Goal: Task Accomplishment & Management: Manage account settings

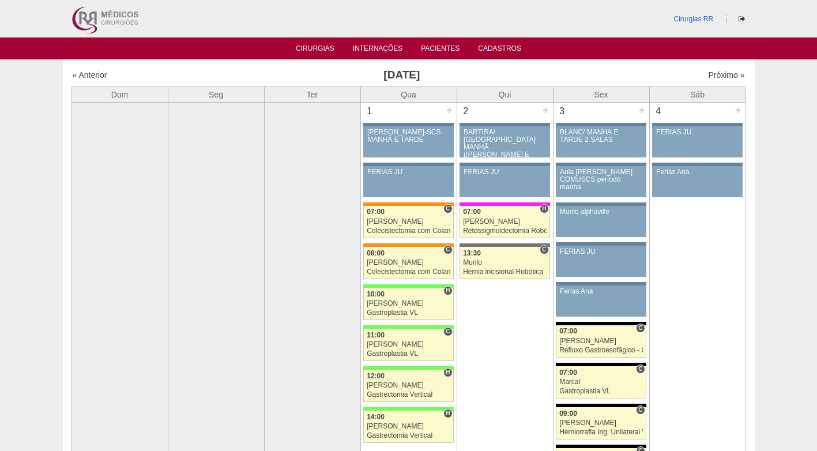
click at [615, 25] on div "Cirurgias RR" at bounding box center [409, 18] width 692 height 37
click at [322, 48] on link "Cirurgias" at bounding box center [315, 49] width 39 height 10
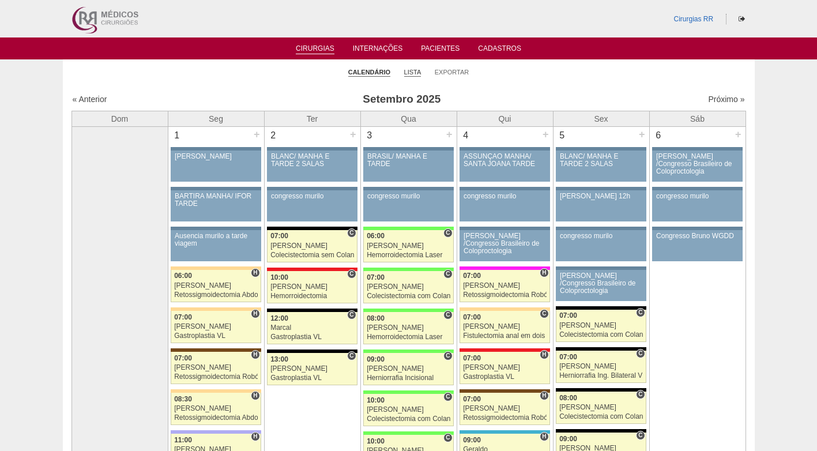
click at [410, 70] on link "Lista" at bounding box center [412, 72] width 17 height 9
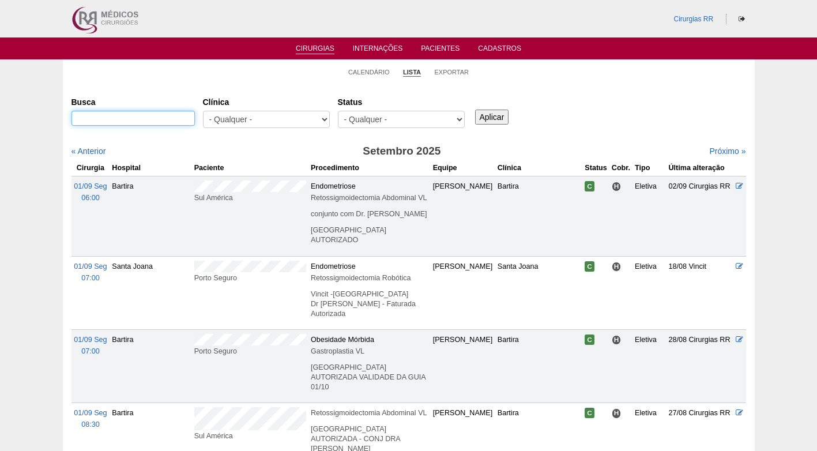
click at [159, 118] on input "Busca" at bounding box center [132, 118] width 123 height 15
click at [180, 118] on input "Busca" at bounding box center [132, 118] width 123 height 15
paste input "GABRIELA TOLEDO CORREA"
type input "GABRIELA TOLEDO CORREA"
click at [502, 118] on input "Aplicar" at bounding box center [492, 117] width 34 height 15
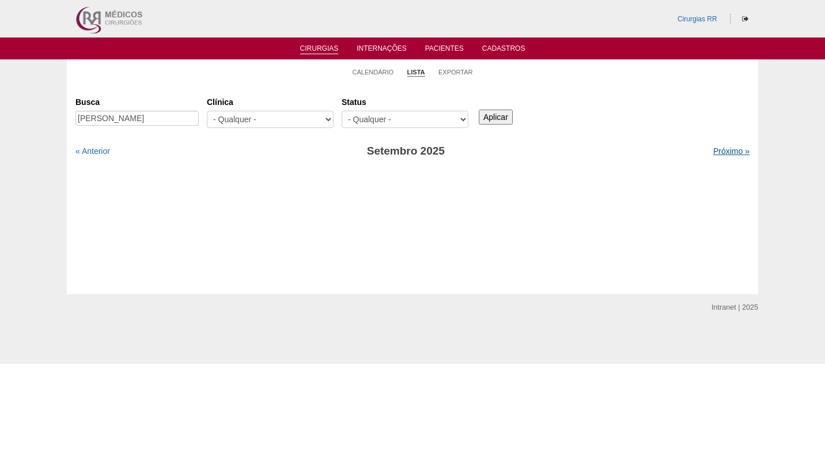
click at [732, 149] on link "Próximo »" at bounding box center [732, 150] width 36 height 9
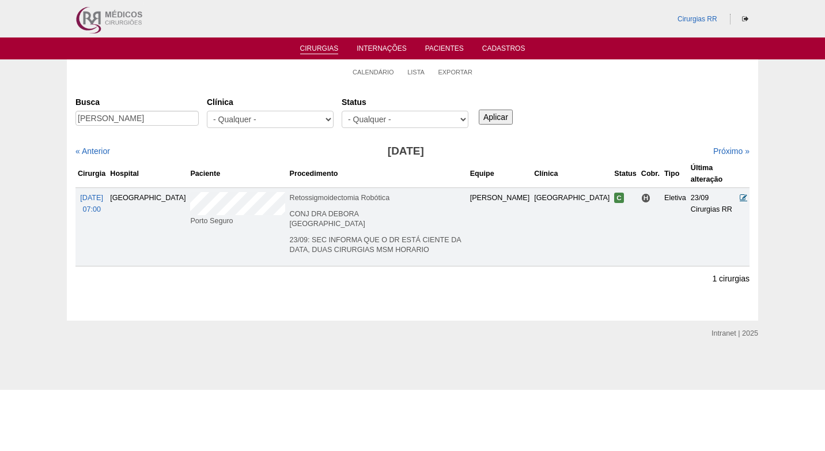
click at [746, 194] on icon at bounding box center [743, 197] width 7 height 7
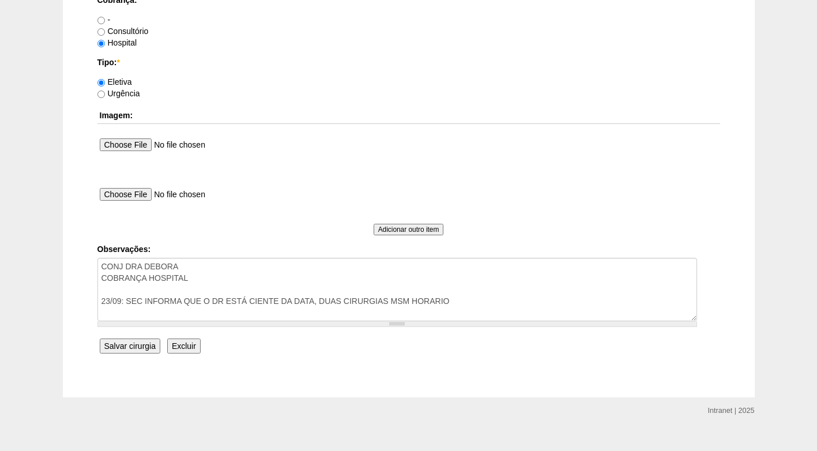
scroll to position [1035, 0]
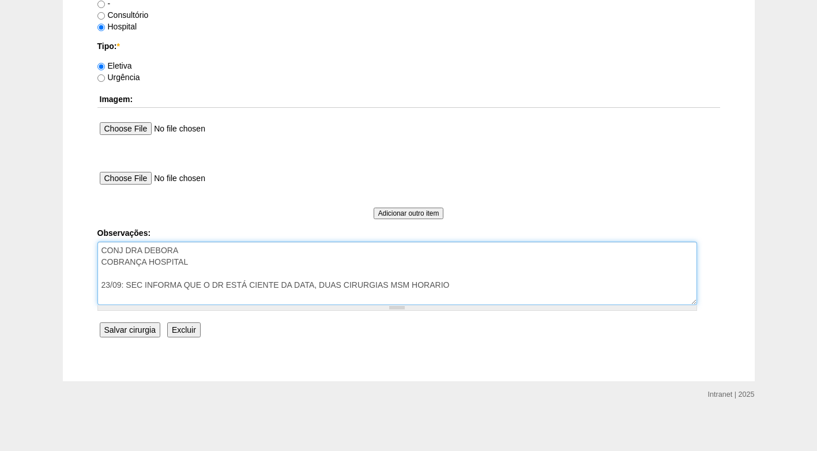
click at [218, 259] on textarea "CONJ DRA DEBORA COBRANÇA HOSPITAL 23/09: SEC INFORMA QUE O DR ESTÁ CIENTE DA DA…" at bounding box center [396, 273] width 599 height 63
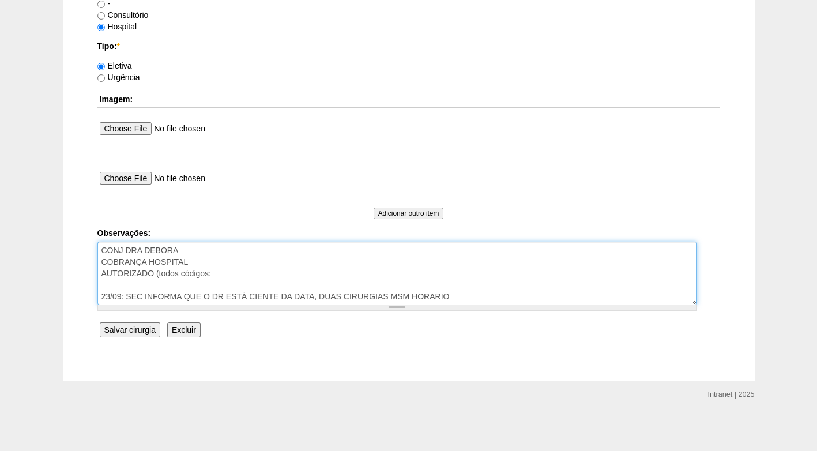
paste textarea "RETO+CIR ABAIX+ENTERO+COL"
type textarea "CONJ DRA DEBORA COBRANÇA HOSPITAL AUTORIZADO (todos códigos: RETO+CIR ABAIX+ENT…"
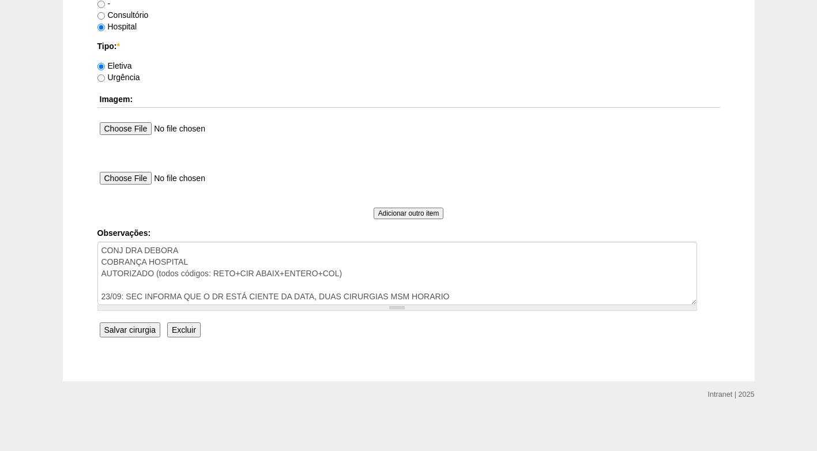
click at [123, 329] on input "Salvar cirurgia" at bounding box center [130, 329] width 61 height 15
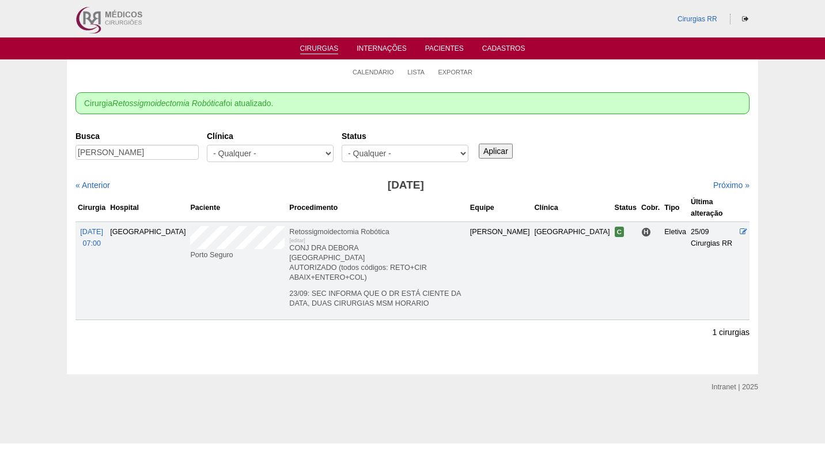
click at [626, 154] on div "Busca [PERSON_NAME] [GEOGRAPHIC_DATA] - Qualquer - 6R Alphaville Assunção Barti…" at bounding box center [413, 147] width 674 height 42
click at [323, 51] on link "Cirurgias" at bounding box center [319, 49] width 39 height 10
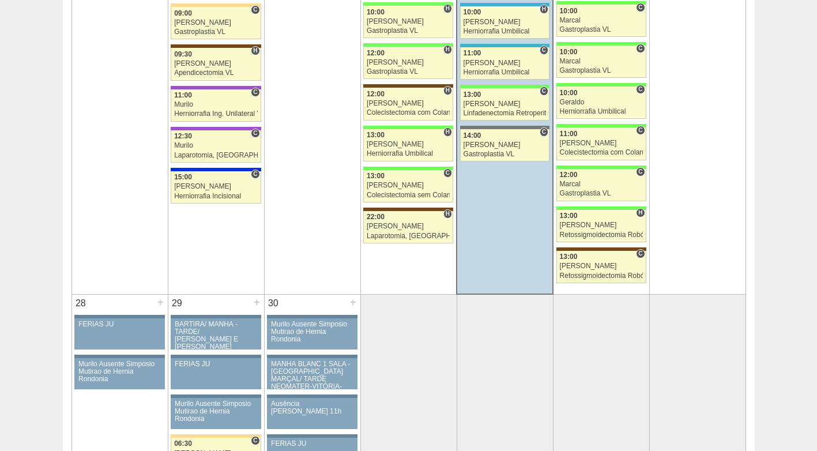
scroll to position [2363, 0]
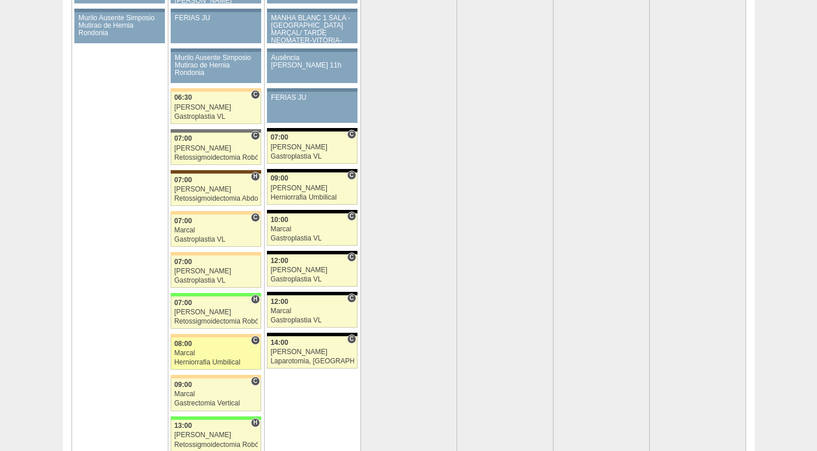
click at [221, 353] on div "Marcal" at bounding box center [216, 352] width 84 height 7
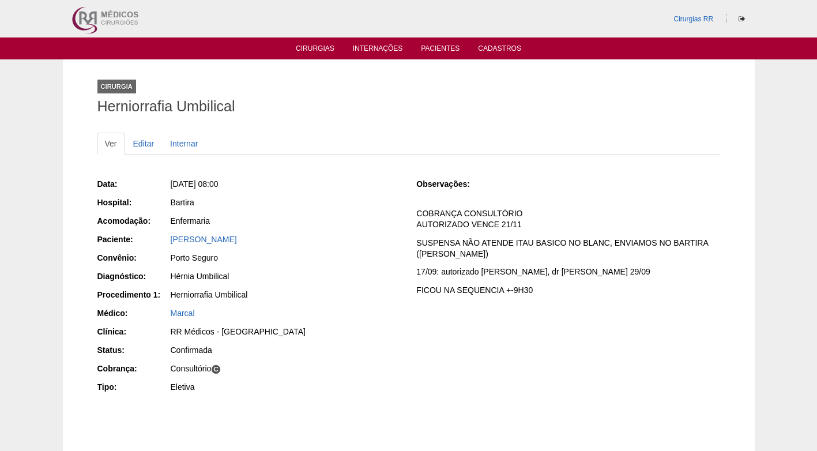
click at [352, 276] on div "Hérnia Umbilical" at bounding box center [286, 276] width 230 height 12
click at [339, 276] on div "Hérnia Umbilical" at bounding box center [286, 276] width 230 height 12
drag, startPoint x: 374, startPoint y: 101, endPoint x: 231, endPoint y: 102, distance: 142.4
click at [374, 102] on h1 "Herniorrafia Umbilical" at bounding box center [408, 106] width 623 height 14
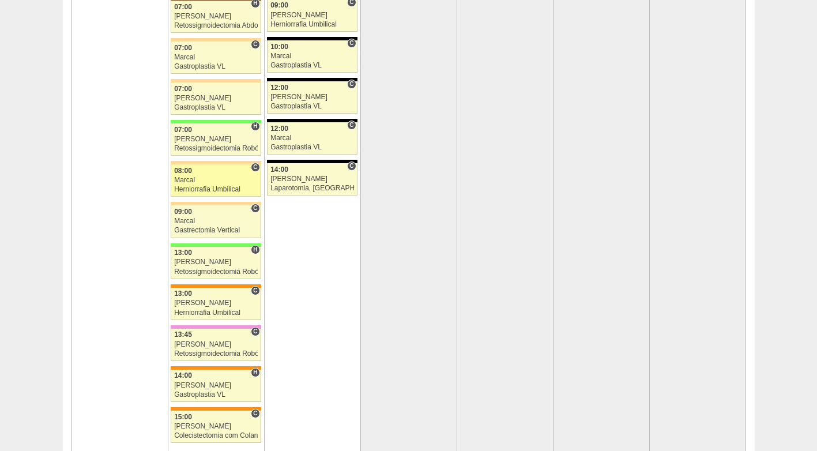
scroll to position [2479, 0]
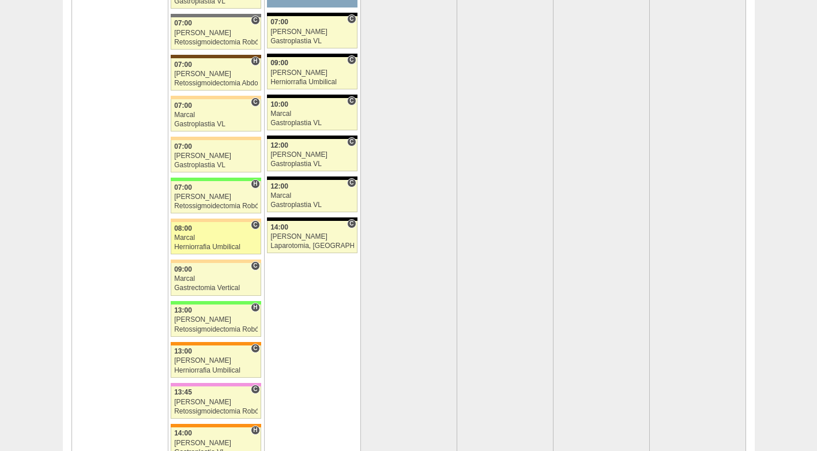
click at [215, 238] on div "Marcal" at bounding box center [216, 237] width 84 height 7
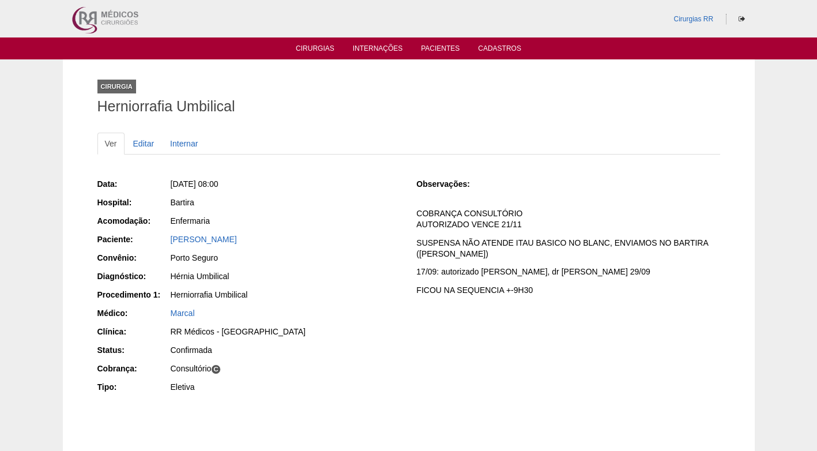
drag, startPoint x: 267, startPoint y: 235, endPoint x: 139, endPoint y: 236, distance: 128.0
click at [139, 236] on div "Paciente: [PERSON_NAME]" at bounding box center [248, 240] width 303 height 14
copy div "Paciente: [PERSON_NAME]"
click at [368, 239] on div "Sirlene dos Santos Vieira" at bounding box center [286, 239] width 230 height 12
click at [361, 105] on h1 "Herniorrafia Umbilical" at bounding box center [408, 106] width 623 height 14
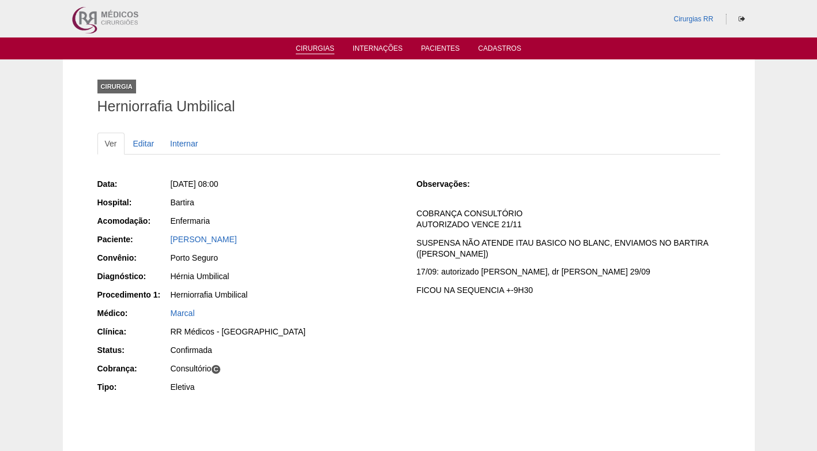
click at [325, 52] on link "Cirurgias" at bounding box center [315, 49] width 39 height 10
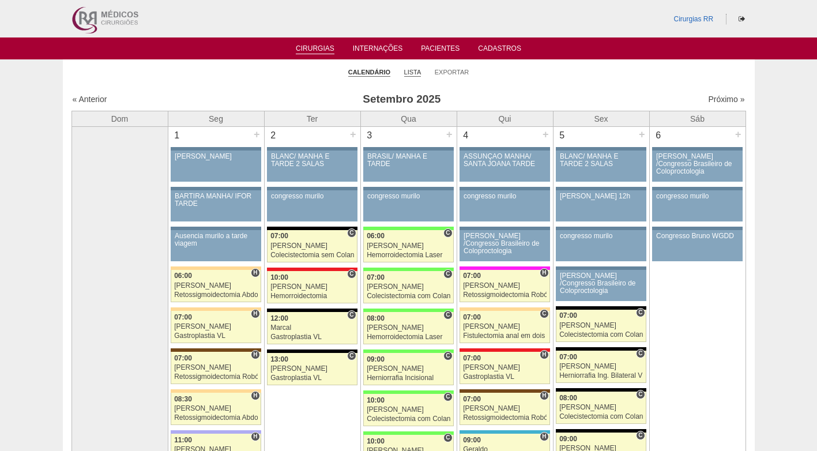
click at [411, 73] on link "Lista" at bounding box center [412, 72] width 17 height 9
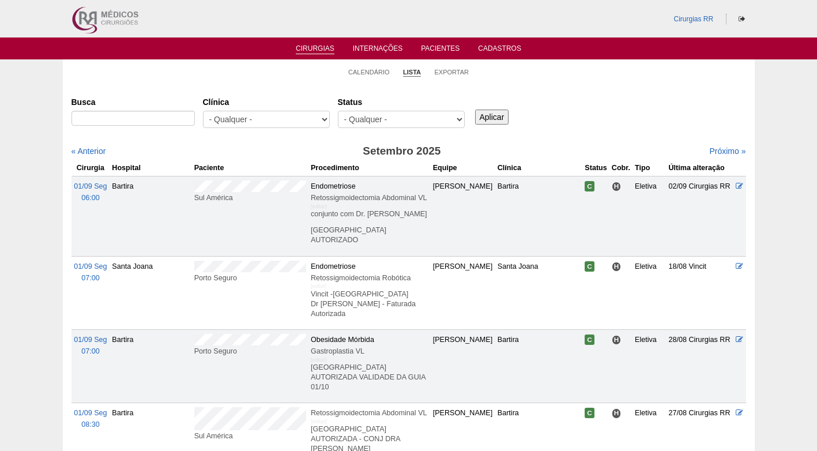
select select "resr"
click at [338, 111] on select "- Qualquer - Reservada Confirmada Suspensa Cancelada" at bounding box center [401, 119] width 127 height 17
click at [489, 118] on input "Aplicar" at bounding box center [492, 117] width 34 height 15
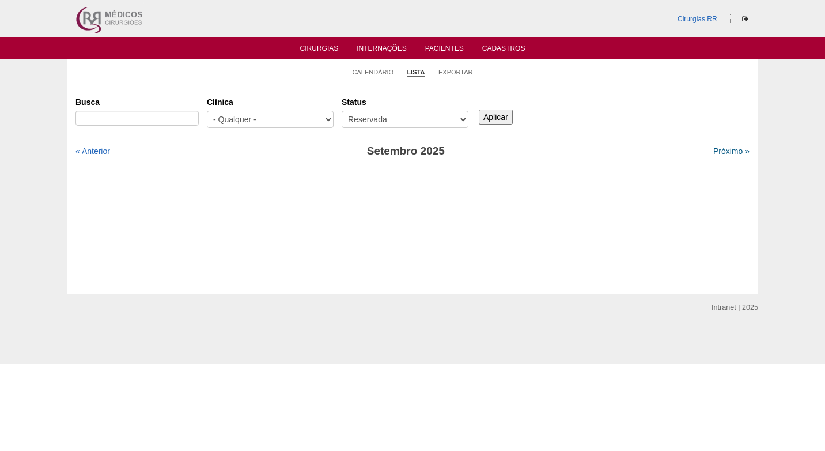
click at [714, 151] on link "Próximo »" at bounding box center [732, 150] width 36 height 9
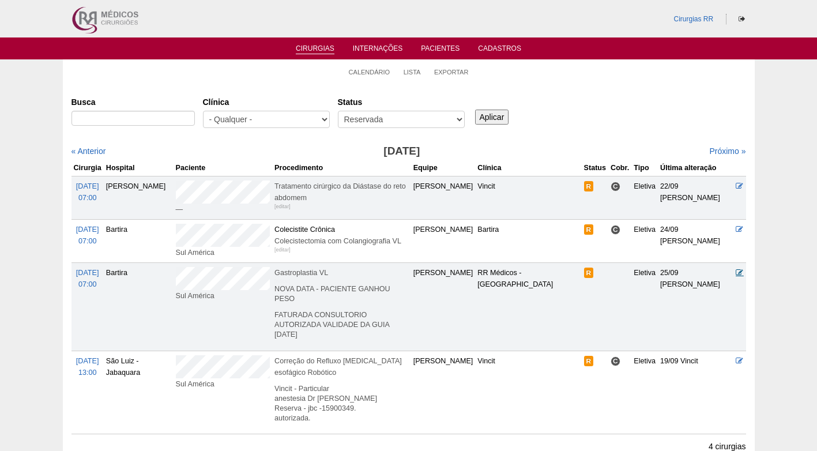
click at [743, 273] on icon at bounding box center [738, 272] width 7 height 7
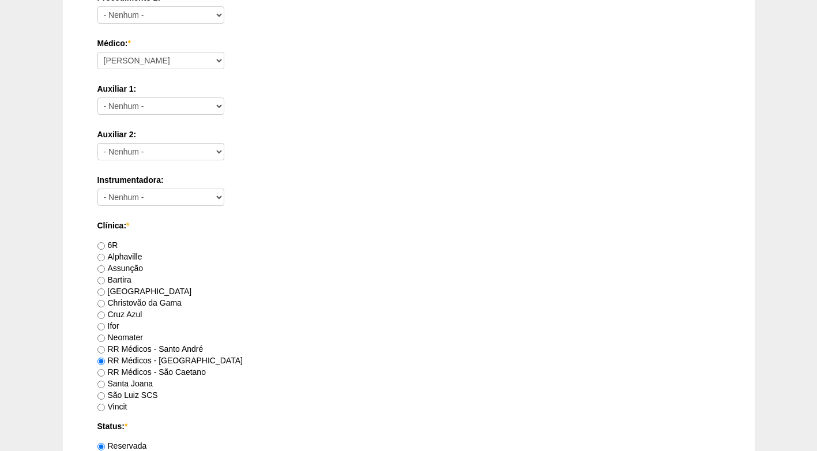
scroll to position [807, 0]
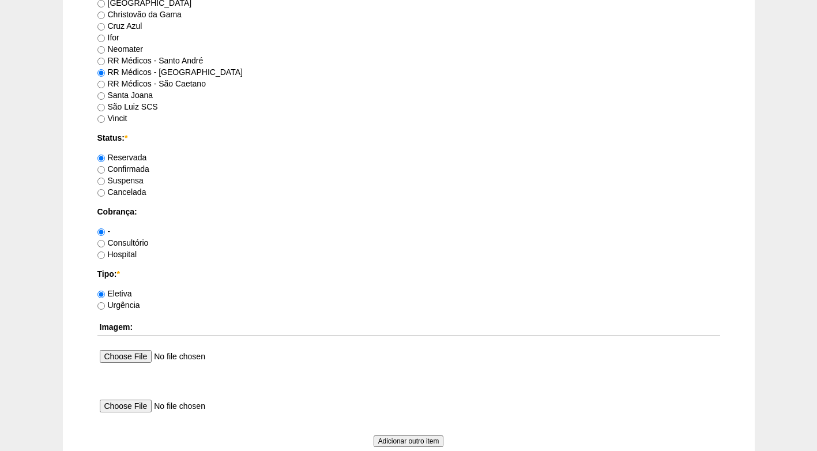
click at [137, 169] on label "Confirmada" at bounding box center [123, 168] width 52 height 9
click at [105, 169] on input "Confirmada" at bounding box center [100, 169] width 7 height 7
radio input "true"
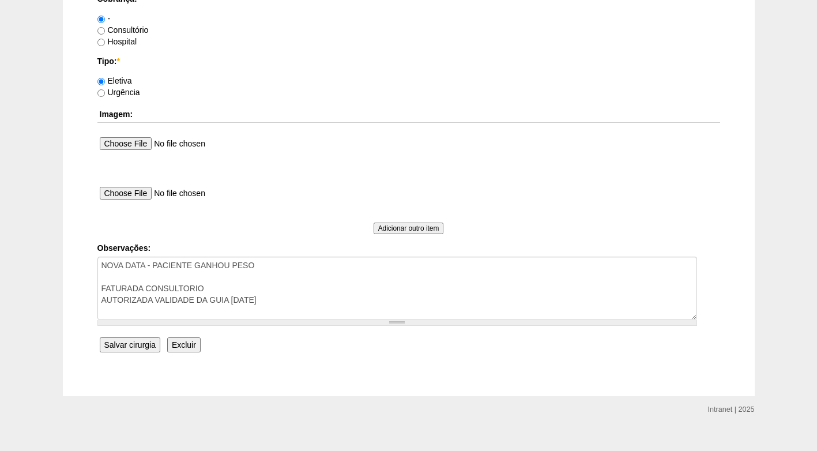
scroll to position [1035, 0]
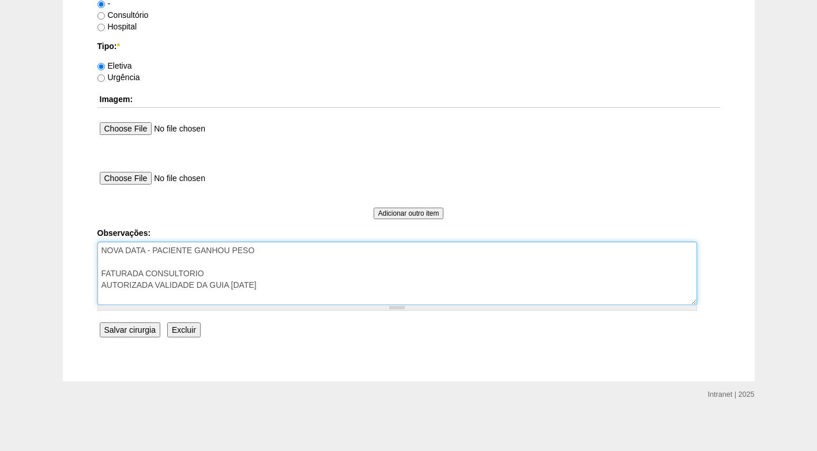
click at [251, 260] on textarea "NOVA DATA - PACIENTE GANHOU PESO FATURADA CONSULTORIO AUTORIZADA VALIDADE DA GU…" at bounding box center [396, 273] width 599 height 63
drag, startPoint x: 261, startPoint y: 269, endPoint x: 267, endPoint y: 270, distance: 7.0
click at [262, 269] on textarea "NOVA DATA - PACIENTE GANHOU PESO FATURADA CONSULTORIO AUTORIZADA VALIDADE DA GU…" at bounding box center [396, 273] width 599 height 63
click at [275, 285] on textarea "NOVA DATA - PACIENTE GANHOU PESO FATURADA CONSULTORIO AUTORIZADA VALIDADE DA GU…" at bounding box center [396, 273] width 599 height 63
click at [212, 259] on textarea "NOVA DATA - PACIENTE GANHOU PESO FATURADA CONSULTORIO AUTORIZADA VALIDADE DA GU…" at bounding box center [396, 273] width 599 height 63
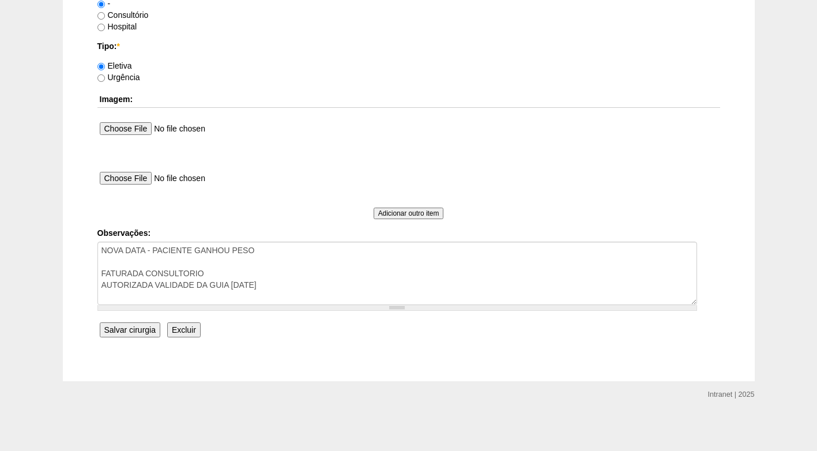
click at [131, 329] on input "Salvar cirurgia" at bounding box center [130, 329] width 61 height 15
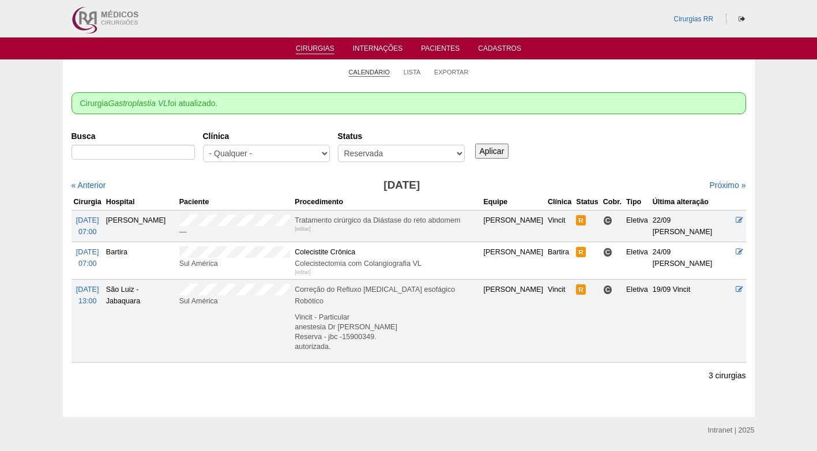
click at [367, 71] on link "Calendário" at bounding box center [370, 72] width 42 height 9
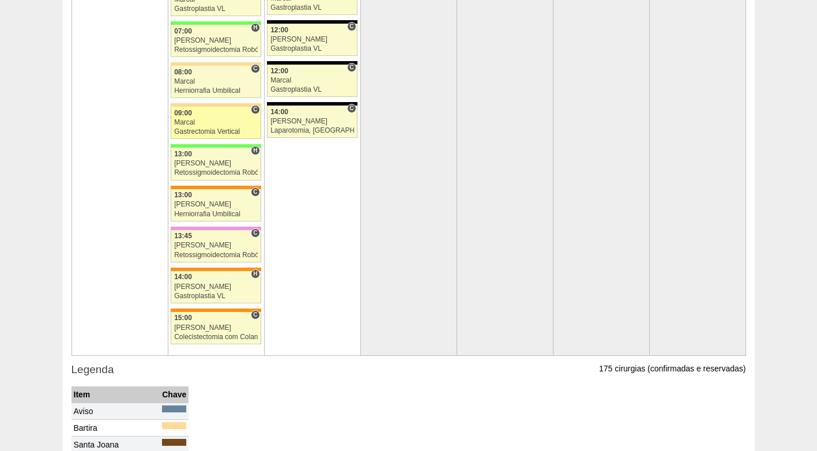
scroll to position [2536, 0]
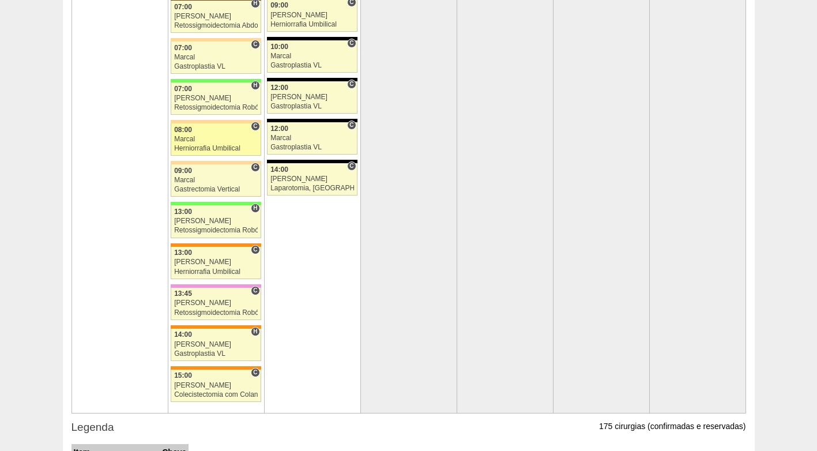
click at [201, 135] on div "Marcal" at bounding box center [216, 138] width 84 height 7
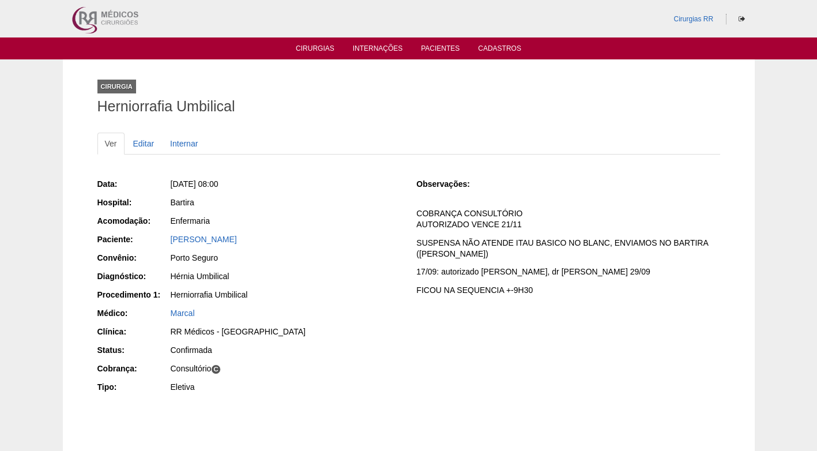
drag, startPoint x: 276, startPoint y: 235, endPoint x: 153, endPoint y: 240, distance: 122.9
click at [153, 240] on div "Paciente: [PERSON_NAME]" at bounding box center [248, 240] width 303 height 14
copy div "Paciente: [PERSON_NAME]"
click at [335, 237] on div "[PERSON_NAME]" at bounding box center [286, 239] width 230 height 12
click at [326, 212] on div "Data: [DATE] 08:00 Hospital: [GEOGRAPHIC_DATA] Acomodação: Enfermaria Paciente:…" at bounding box center [248, 286] width 303 height 225
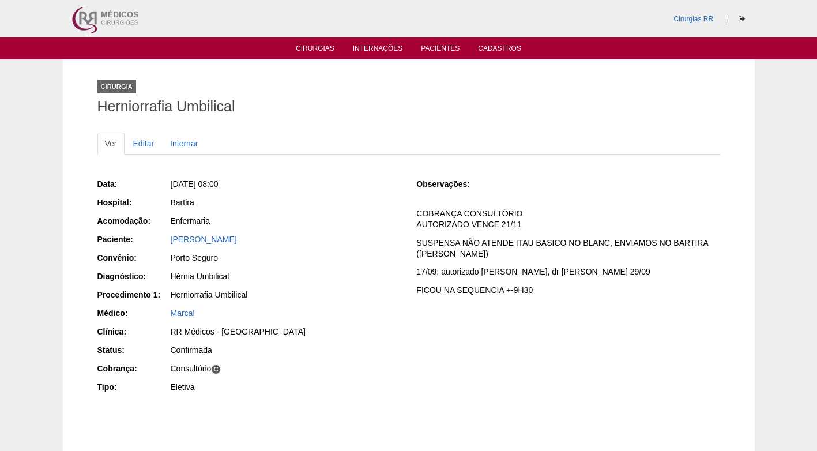
drag, startPoint x: 357, startPoint y: 199, endPoint x: 352, endPoint y: 203, distance: 6.5
click at [357, 199] on div "Bartira" at bounding box center [286, 203] width 230 height 12
click at [377, 245] on div "[PERSON_NAME]" at bounding box center [284, 240] width 231 height 14
click at [144, 142] on link "Editar" at bounding box center [144, 144] width 36 height 22
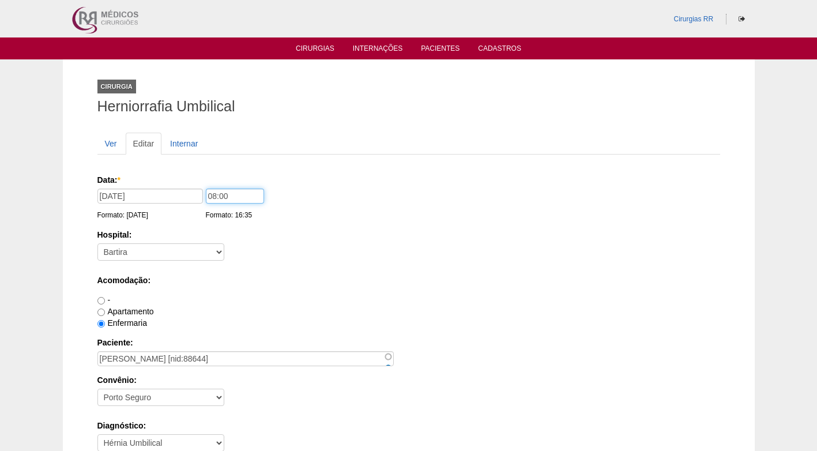
click at [213, 197] on input "08:00" at bounding box center [235, 195] width 58 height 15
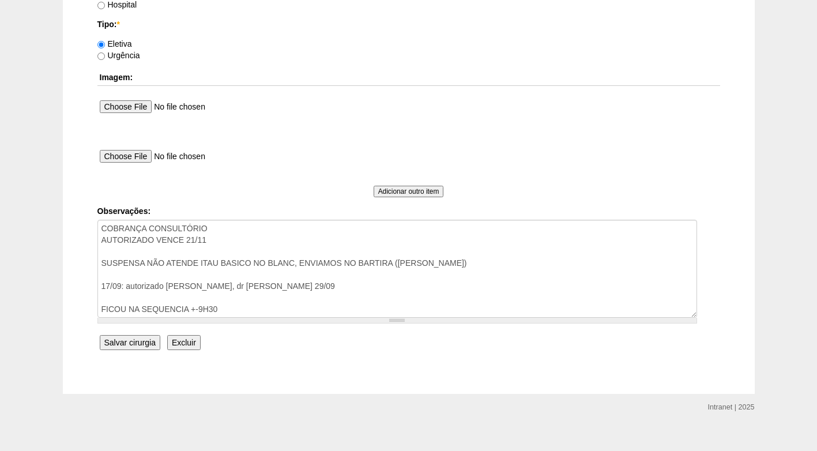
scroll to position [1069, 0]
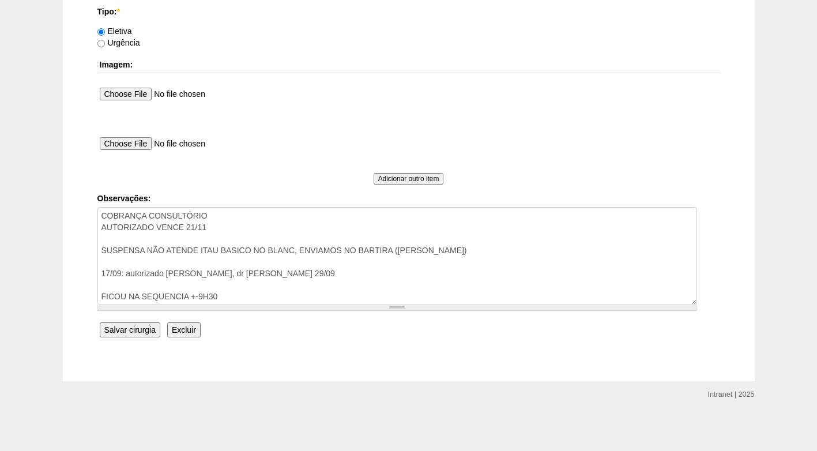
type input "07:00"
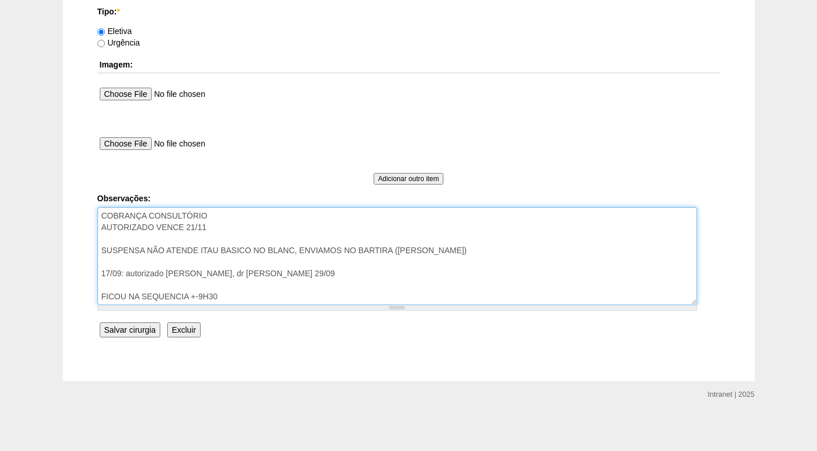
drag, startPoint x: 229, startPoint y: 296, endPoint x: 87, endPoint y: 295, distance: 141.8
type textarea "COBRANÇA CONSULTÓRIO AUTORIZADO VENCE 21/11 SUSPENSA NÃO ATENDE ITAU BASICO NO …"
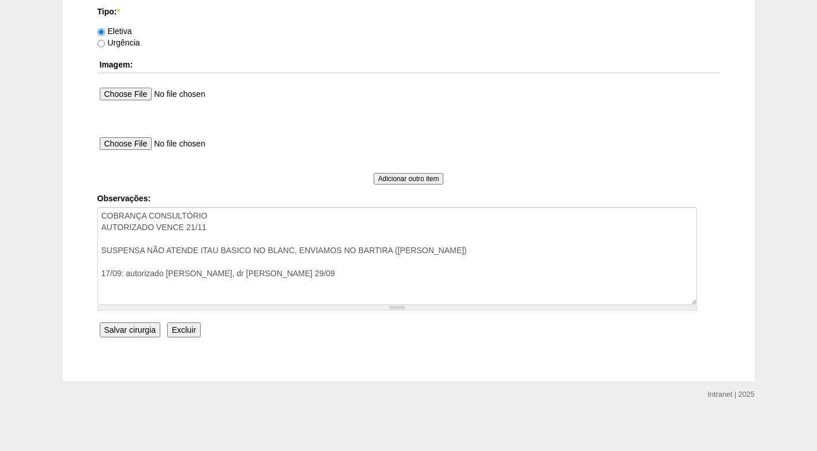
click at [133, 326] on input "Salvar cirurgia" at bounding box center [130, 329] width 61 height 15
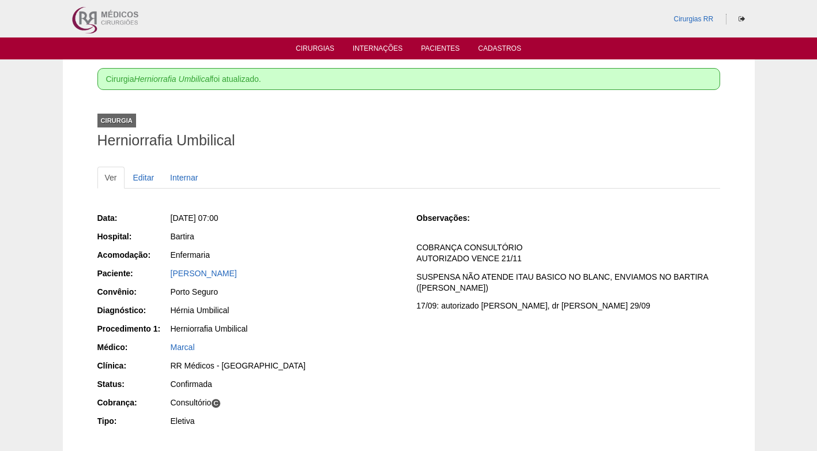
click at [353, 257] on div "Enfermaria" at bounding box center [286, 255] width 230 height 12
drag, startPoint x: 312, startPoint y: 42, endPoint x: 312, endPoint y: 48, distance: 6.4
click at [312, 45] on ul "Cirurgias Internações Pacientes Cadastros" at bounding box center [408, 48] width 817 height 22
click at [312, 48] on link "Cirurgias" at bounding box center [315, 49] width 39 height 10
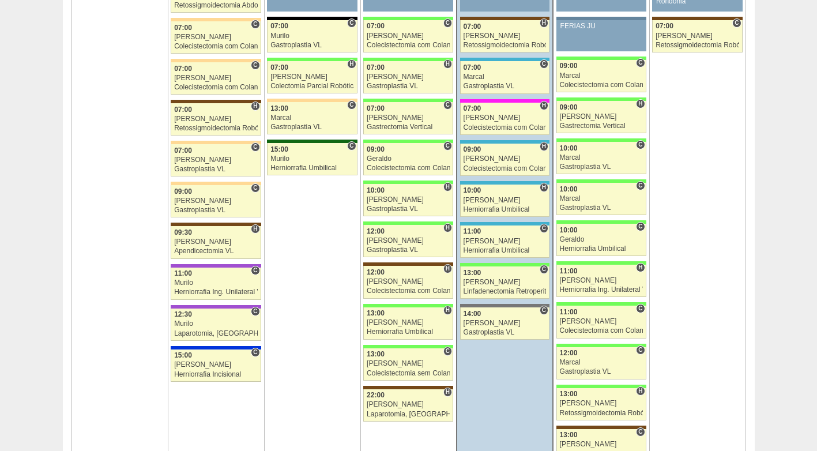
scroll to position [1844, 0]
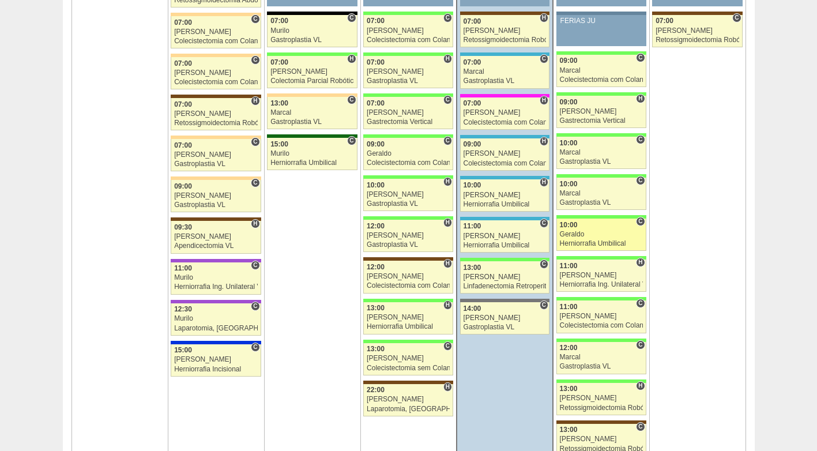
click at [610, 237] on div "Geraldo" at bounding box center [601, 234] width 83 height 7
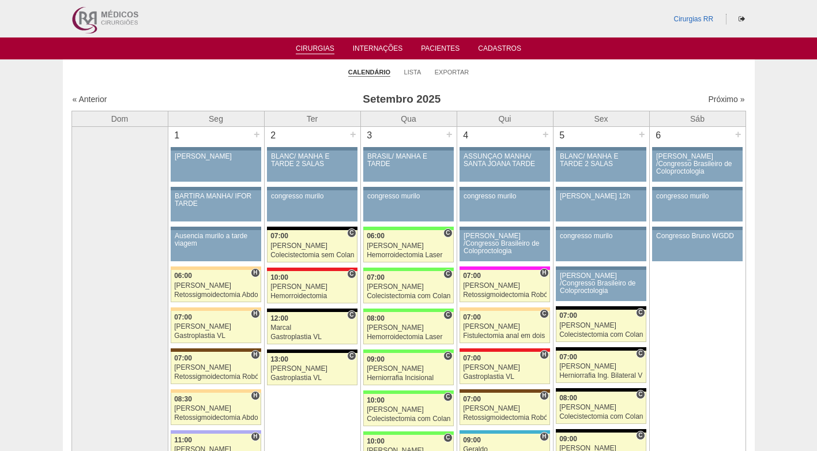
click at [636, 51] on ul "Cirurgias Internações Pacientes Cadastros" at bounding box center [408, 48] width 817 height 22
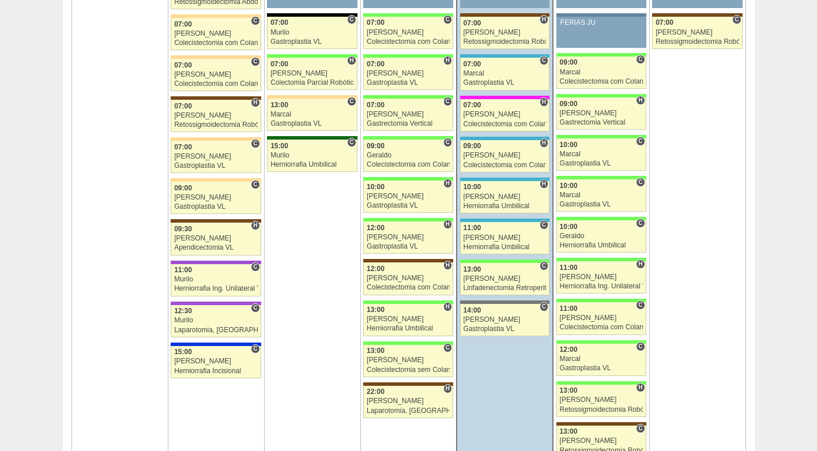
scroll to position [1844, 0]
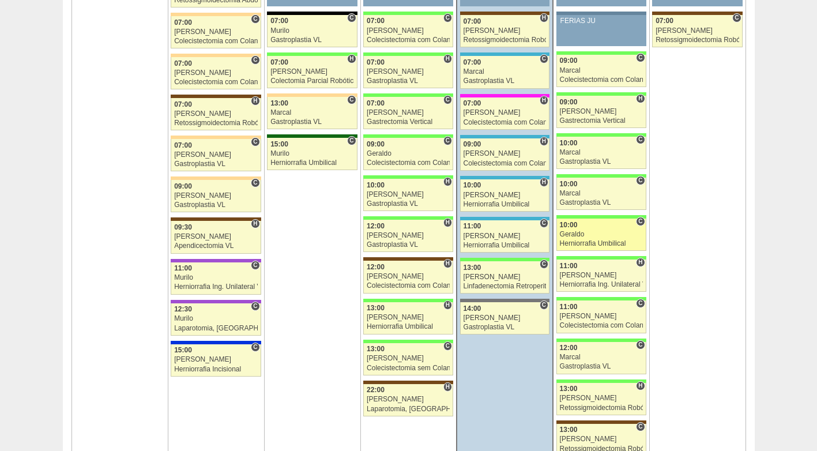
click at [586, 239] on link "88717 Geraldo C 10:00 Geraldo Herniorrafia Umbilical Hospital Brasil RR Médicos…" at bounding box center [601, 234] width 90 height 32
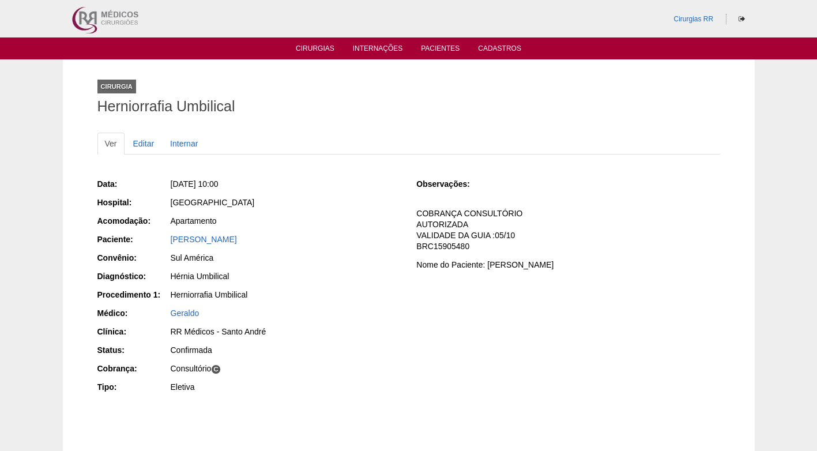
drag, startPoint x: 251, startPoint y: 236, endPoint x: 152, endPoint y: 239, distance: 99.2
click at [152, 239] on div "Paciente: Ercílio Cirillo Junior" at bounding box center [248, 240] width 303 height 14
copy div "Paciente: Ercílio Cirillo Junior"
click at [363, 225] on div "Apartamento" at bounding box center [286, 221] width 230 height 12
drag, startPoint x: 416, startPoint y: 247, endPoint x: 587, endPoint y: 269, distance: 172.7
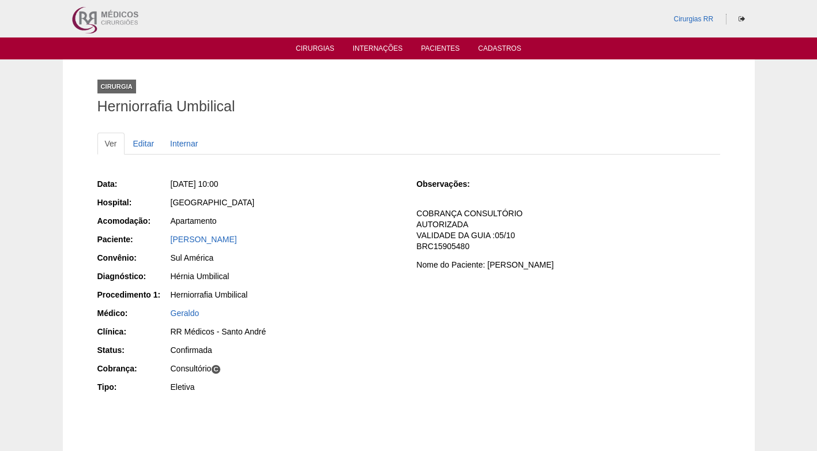
click at [587, 269] on div "Observações: COBRANÇA CONSULTÓRIO AUTORIZADA VALIDADE DA GUIA :05/10 BRC1590548…" at bounding box center [567, 227] width 303 height 99
copy div "BRC15905480 Nome do Paciente: Ercilio Cirillo Junior"
click at [315, 227] on div "Apartamento" at bounding box center [284, 222] width 231 height 14
click at [309, 52] on link "Cirurgias" at bounding box center [315, 49] width 39 height 10
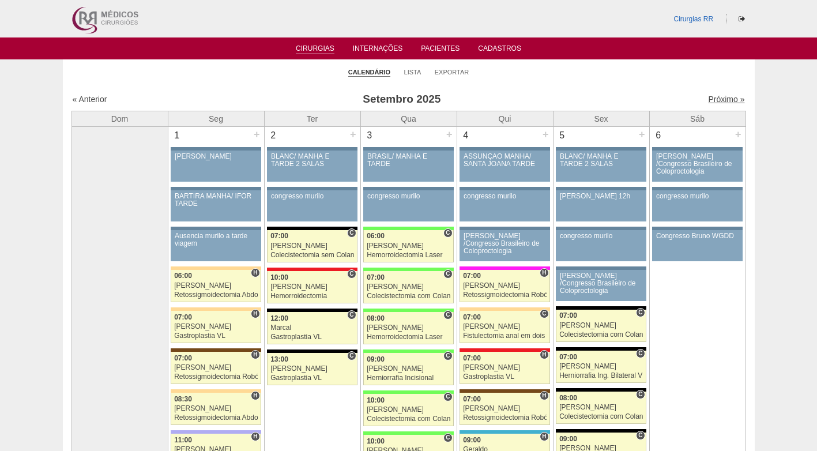
click at [708, 97] on link "Próximo »" at bounding box center [726, 99] width 36 height 9
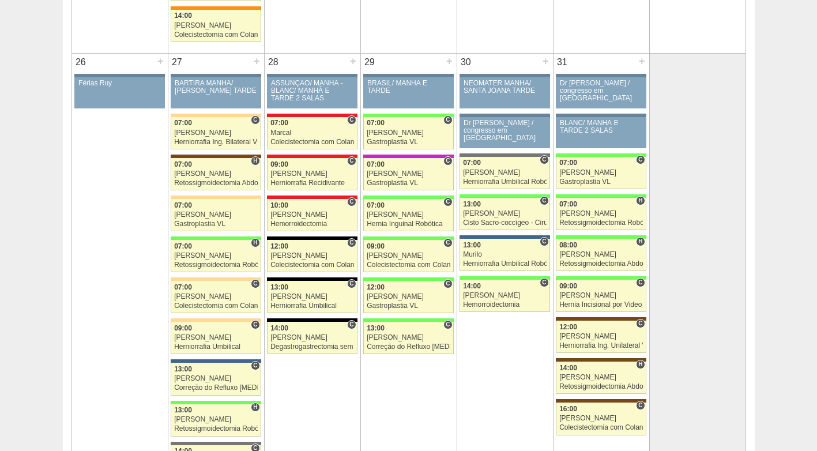
scroll to position [2075, 0]
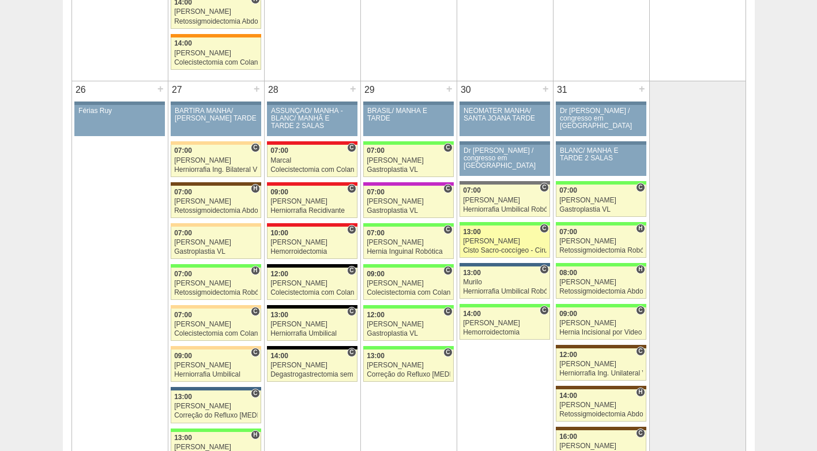
click at [489, 240] on div "[PERSON_NAME]" at bounding box center [505, 240] width 84 height 7
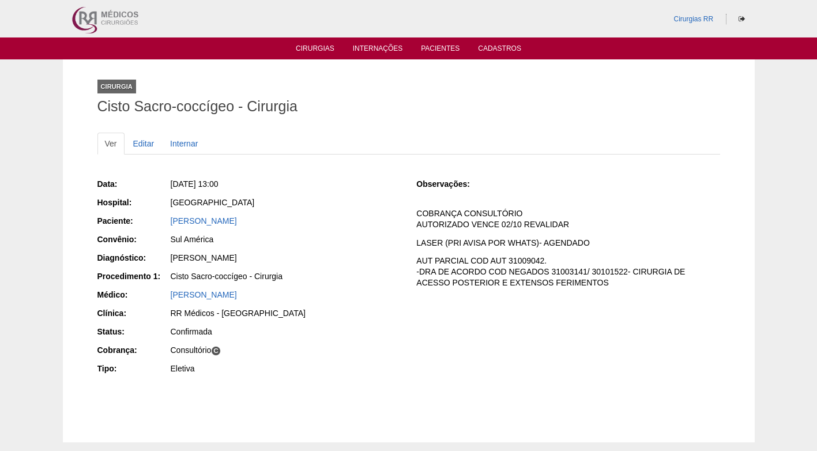
click at [490, 267] on p "AUT PARCIAL COD AUT 31009042. -DRA DE ACORDO COD NEGADOS 31003141/ 30101522- CI…" at bounding box center [567, 271] width 303 height 33
drag, startPoint x: 307, startPoint y: 216, endPoint x: 144, endPoint y: 225, distance: 162.8
click at [144, 225] on div "Paciente: [PERSON_NAME]" at bounding box center [248, 222] width 303 height 14
copy div "Paciente: [PERSON_NAME]"
drag, startPoint x: 293, startPoint y: 223, endPoint x: 266, endPoint y: 216, distance: 28.7
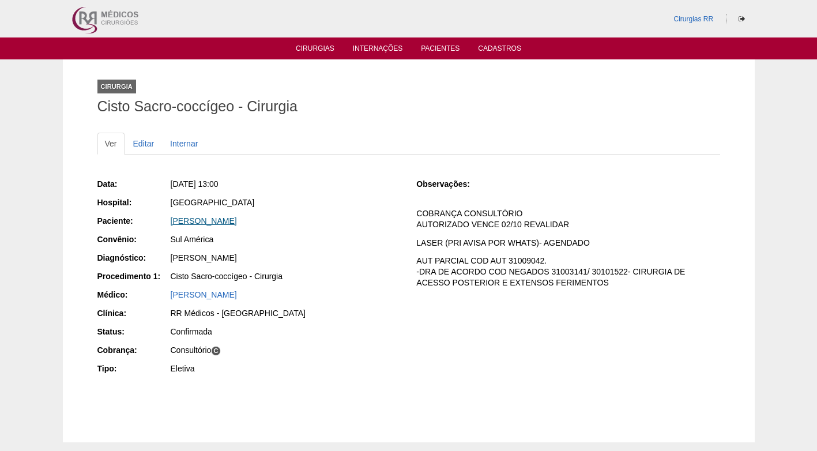
click at [237, 222] on link "[PERSON_NAME]" at bounding box center [204, 220] width 66 height 9
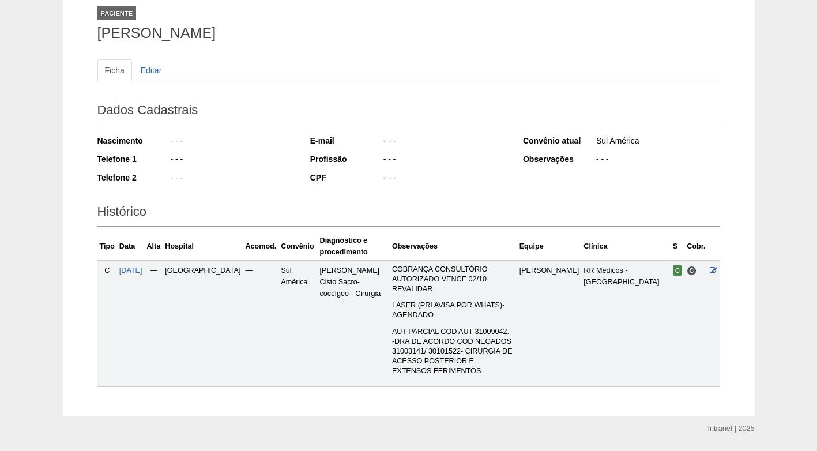
scroll to position [78, 0]
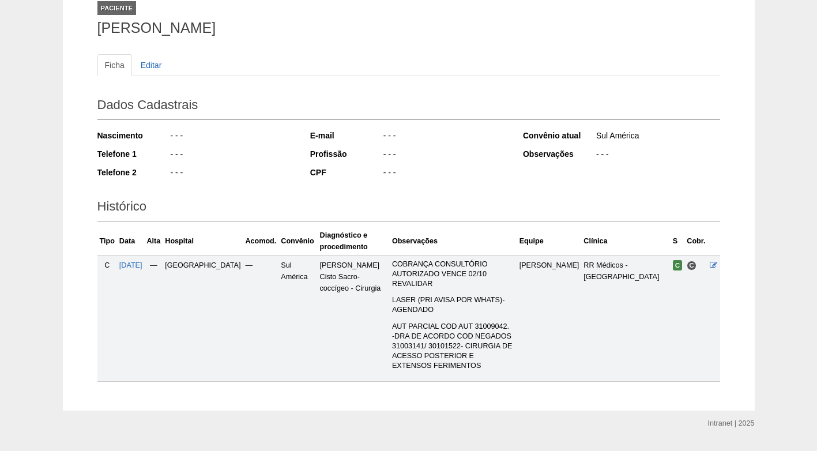
drag, startPoint x: 335, startPoint y: 101, endPoint x: 327, endPoint y: 105, distance: 8.8
click at [338, 104] on h2 "Dados Cadastrais" at bounding box center [408, 106] width 623 height 27
drag, startPoint x: 100, startPoint y: 28, endPoint x: 382, endPoint y: 28, distance: 281.3
click at [382, 28] on h1 "[PERSON_NAME]" at bounding box center [408, 28] width 623 height 14
copy h1 "[PERSON_NAME]"
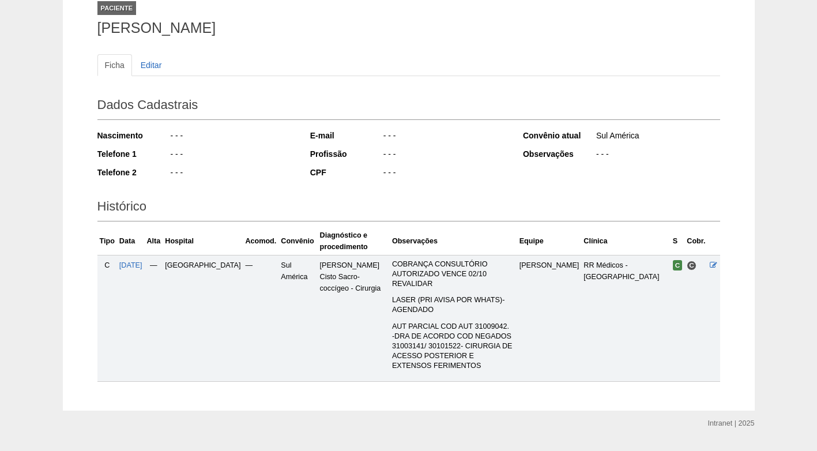
click at [499, 69] on ul "Ficha Editar" at bounding box center [408, 65] width 623 height 22
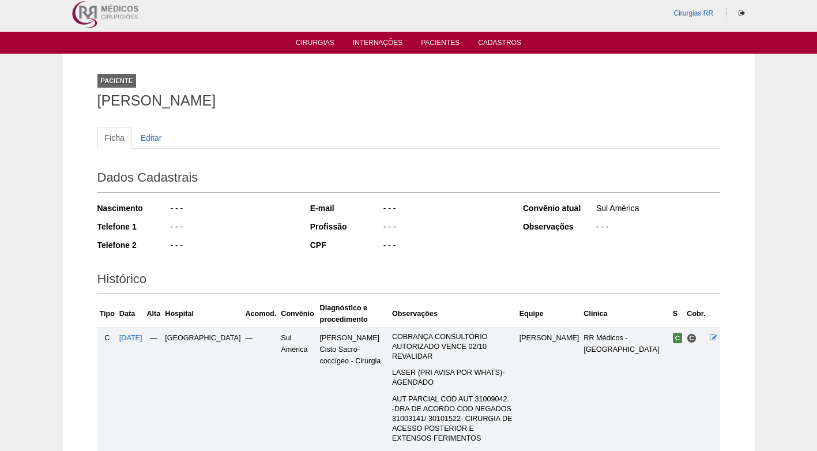
scroll to position [0, 0]
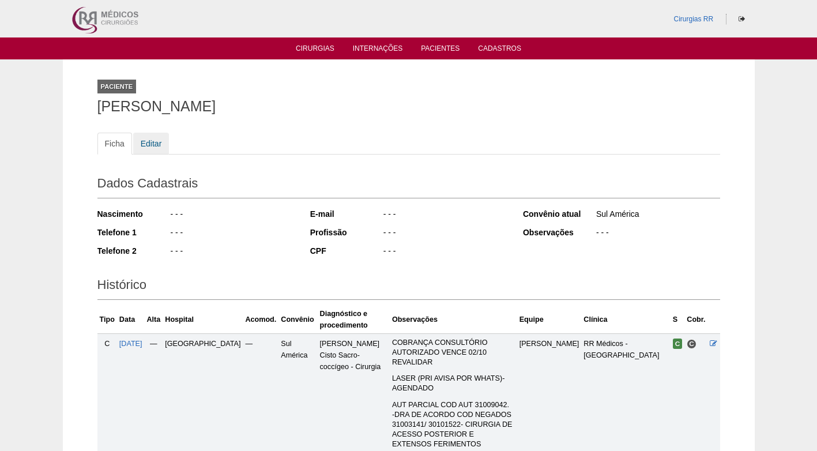
click at [153, 139] on link "Editar" at bounding box center [151, 144] width 36 height 22
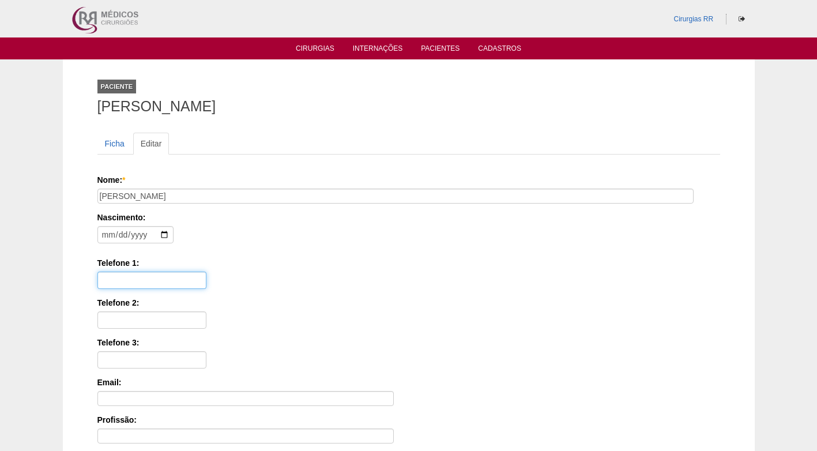
click at [148, 278] on input "Telefone 1:" at bounding box center [151, 279] width 109 height 17
paste input "[PHONE_NUMBER]"
type input "[PHONE_NUMBER]"
click at [267, 241] on div "Nascimento: Formato: 2025-09-25" at bounding box center [406, 230] width 618 height 37
click at [103, 235] on input "date" at bounding box center [135, 234] width 76 height 17
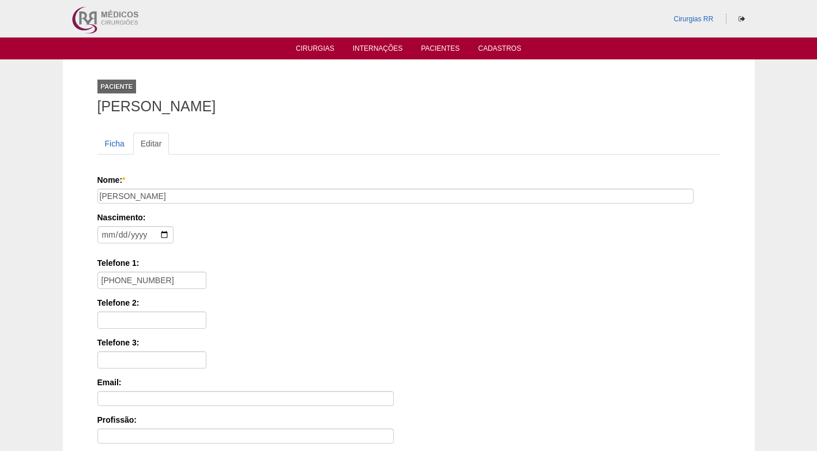
click at [263, 225] on div "Nascimento: Formato: 2025-09-25" at bounding box center [406, 230] width 618 height 37
click at [107, 237] on input "date" at bounding box center [135, 234] width 76 height 17
type input "1996-03-13"
click at [315, 248] on div "Nascimento: 1996-03-13 Formato: 2025-09-25" at bounding box center [406, 230] width 618 height 37
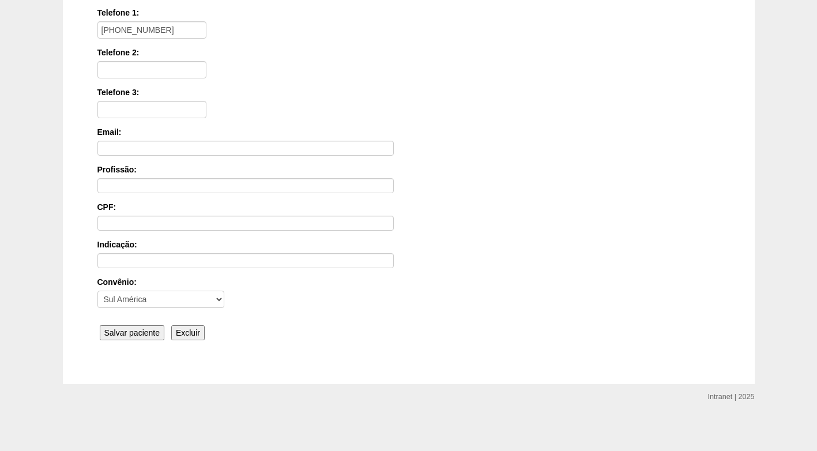
scroll to position [253, 0]
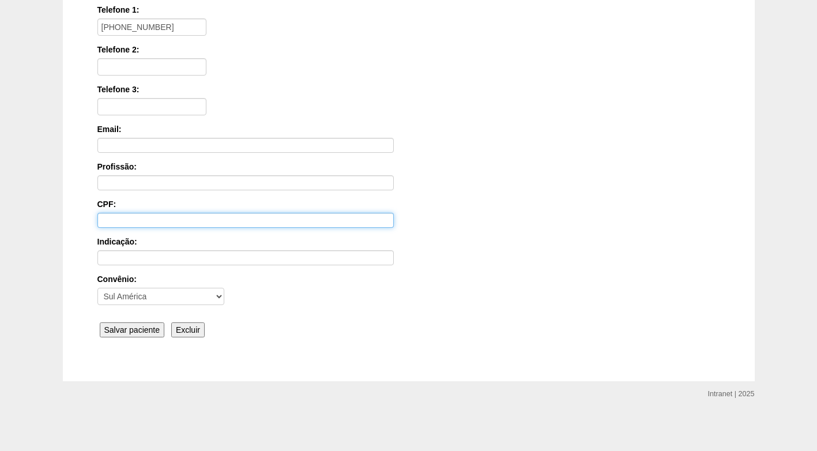
click at [127, 217] on input "CPF:" at bounding box center [245, 220] width 296 height 15
paste input "425.579.268-25"
type input "425.579.268-25"
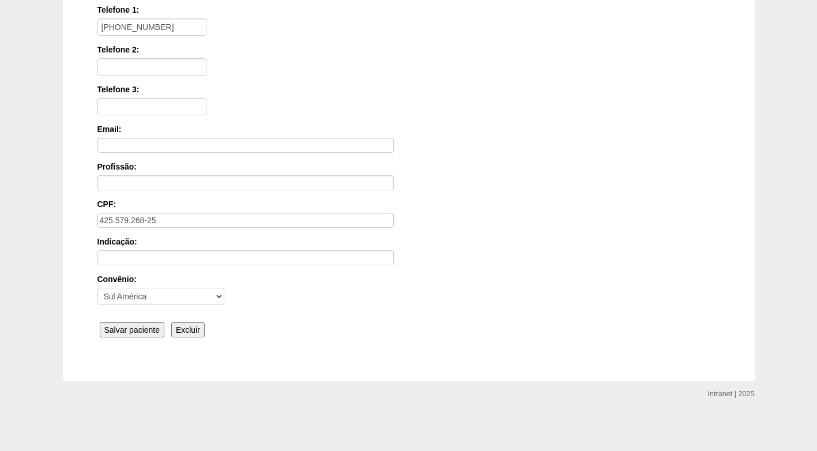
click at [564, 252] on div "Indicação:" at bounding box center [408, 250] width 623 height 29
click at [148, 334] on input "Salvar paciente" at bounding box center [132, 329] width 65 height 15
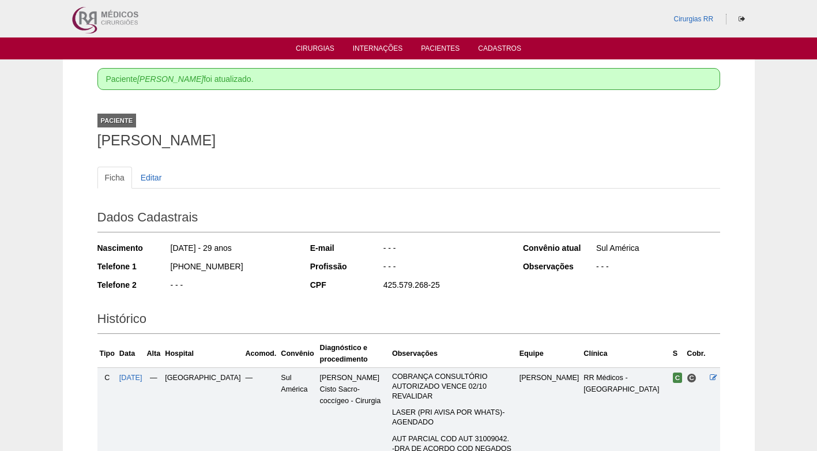
click at [465, 301] on div "Histórico Tipo Data [GEOGRAPHIC_DATA] Hospital Acomod. Convênio Diagnóstico e p…" at bounding box center [408, 397] width 623 height 193
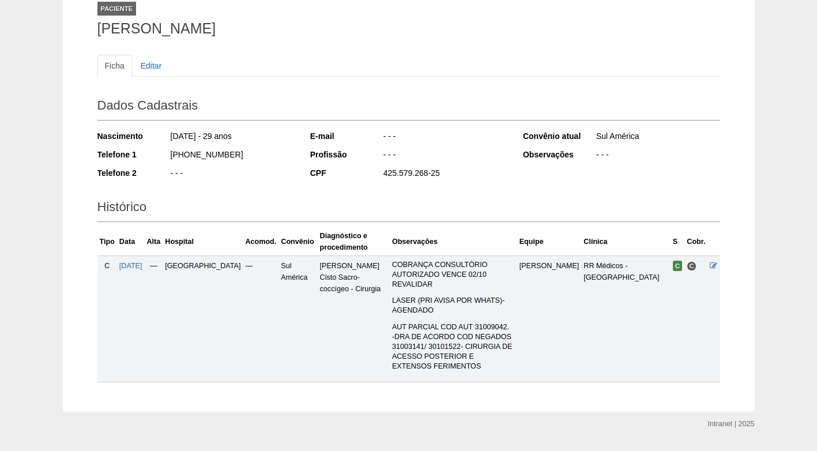
scroll to position [112, 0]
click at [713, 265] on icon at bounding box center [713, 264] width 7 height 7
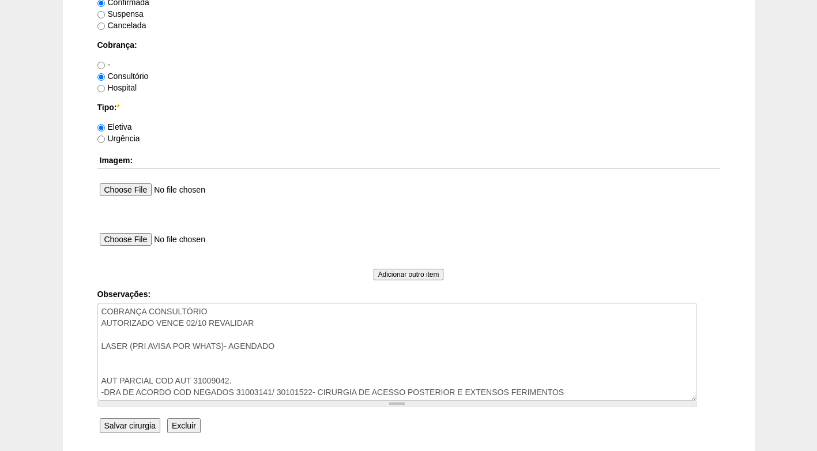
scroll to position [980, 0]
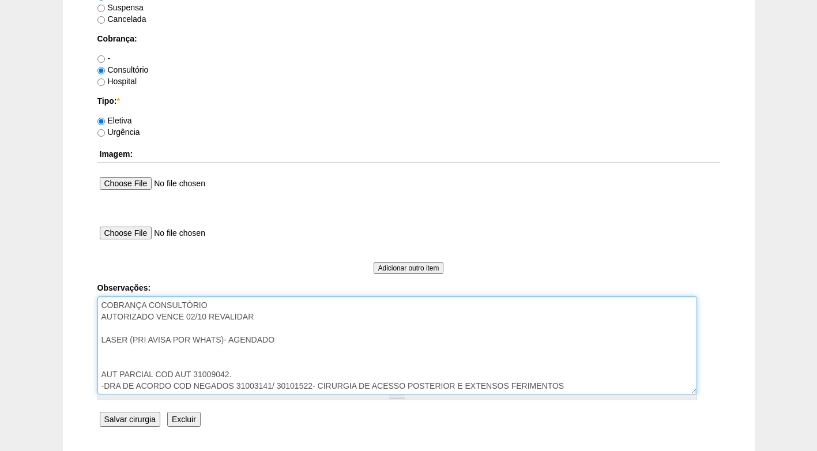
click at [129, 339] on textarea "COBRANÇA CONSULTÓRIO AUTORIZADO VENCE 02/10 REVALIDAR LASER (PRI AVISA POR WHAT…" at bounding box center [396, 345] width 599 height 98
type textarea "COBRANÇA CONSULTÓRIO AUTORIZADO VENCE 02/10 REVALIDAR LASER IODO (PRI AVISA POR…"
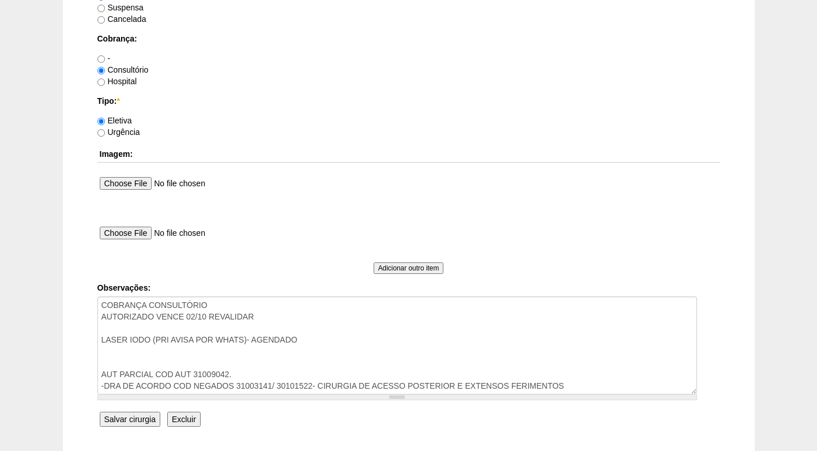
click at [135, 421] on input "Salvar cirurgia" at bounding box center [130, 419] width 61 height 15
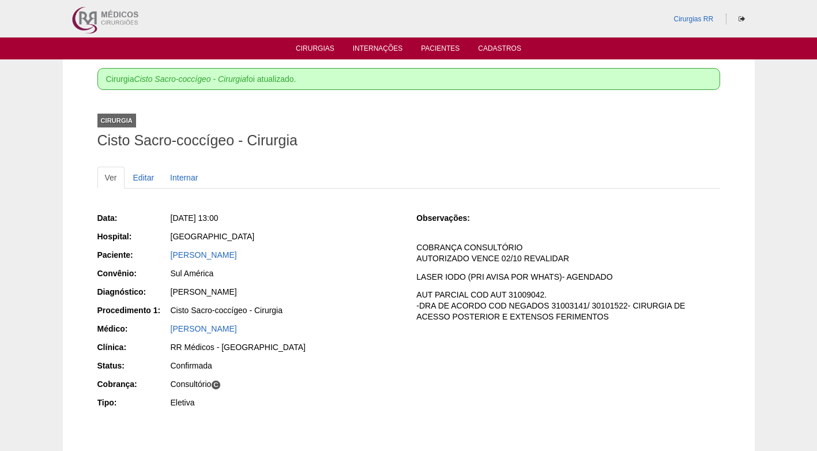
click at [302, 175] on ul "Ver Editar Internar" at bounding box center [408, 178] width 623 height 22
click at [310, 47] on link "Cirurgias" at bounding box center [315, 49] width 39 height 10
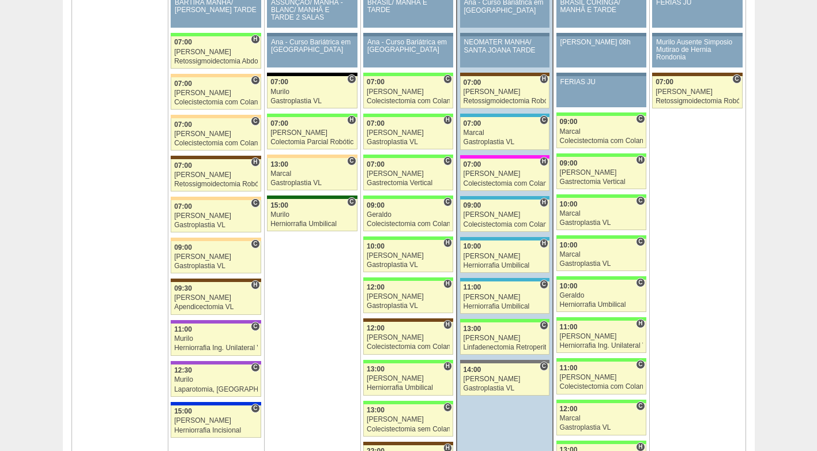
scroll to position [1787, 0]
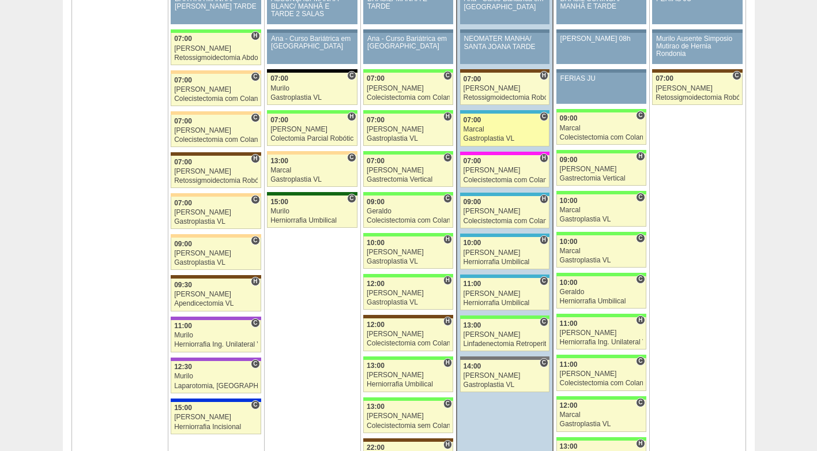
click at [495, 132] on div "Marcal" at bounding box center [504, 129] width 83 height 7
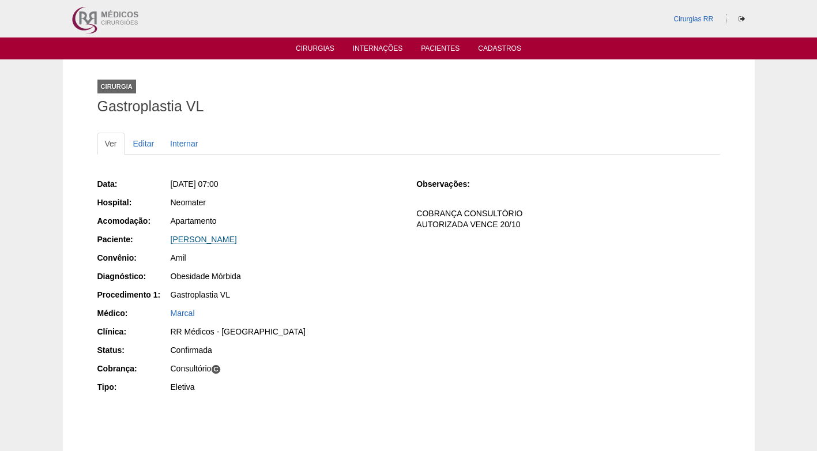
click at [231, 240] on link "[PERSON_NAME]" at bounding box center [204, 239] width 66 height 9
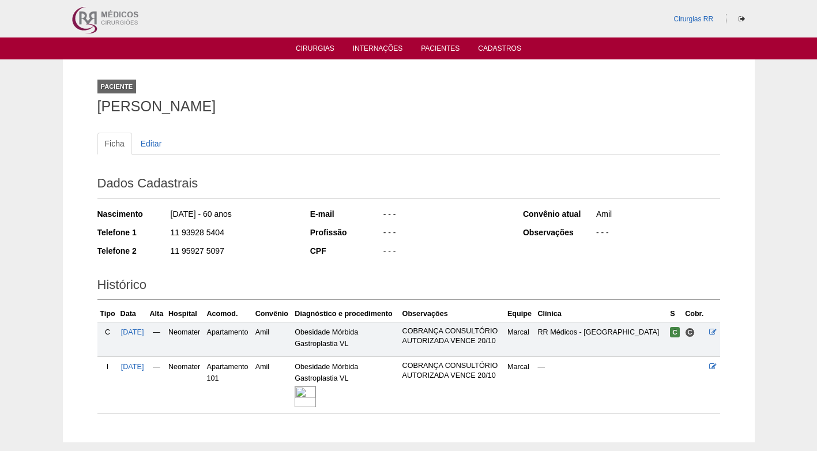
drag, startPoint x: 208, startPoint y: 229, endPoint x: 157, endPoint y: 229, distance: 50.7
click at [157, 229] on div "Telefone 1 11 93928 5404" at bounding box center [195, 234] width 197 height 14
copy div "11 93928 5404"
click at [268, 238] on div "11 93928 5404" at bounding box center [231, 234] width 125 height 14
click at [273, 245] on div "11 95927 5097" at bounding box center [231, 252] width 125 height 14
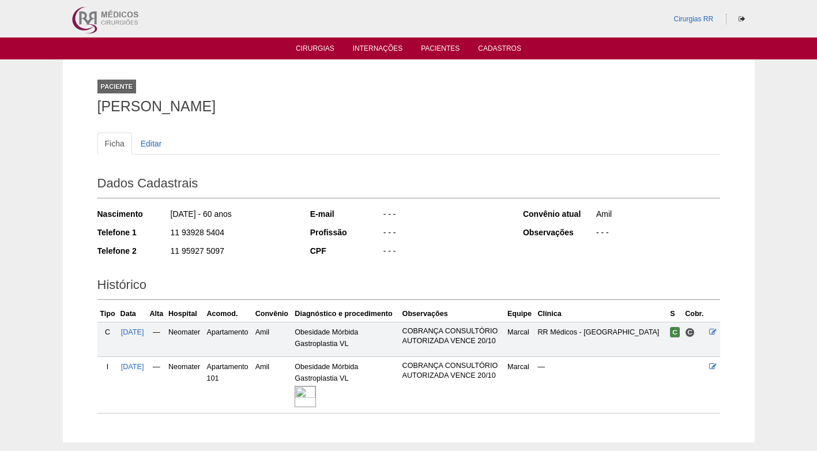
click at [477, 245] on div "- - -" at bounding box center [444, 252] width 125 height 14
click at [430, 232] on div "- - -" at bounding box center [444, 234] width 125 height 14
drag, startPoint x: 224, startPoint y: 231, endPoint x: 158, endPoint y: 237, distance: 66.1
click at [158, 237] on div "Telefone 1 11 93928 5404" at bounding box center [195, 234] width 197 height 14
copy div "11 93928 5404"
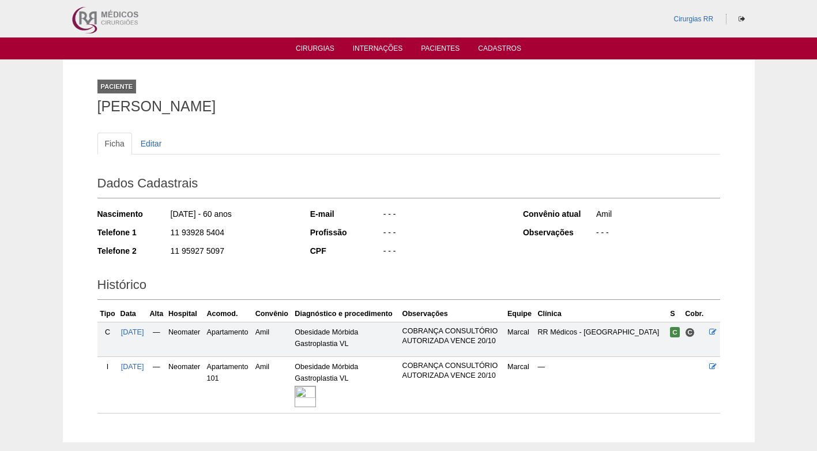
click at [277, 164] on div "Ficha Editar" at bounding box center [408, 149] width 623 height 33
click at [292, 245] on div "11 95927 5097" at bounding box center [231, 252] width 125 height 14
click at [281, 223] on div "Nascimento 19/08/1965 - 60 anos Telefone 1 11 93928 5404 Telefone 2 11 95927 50…" at bounding box center [195, 235] width 197 height 63
click at [248, 266] on div "Nascimento 19/08/1965 - 60 anos Telefone 1 11 93928 5404 Telefone 2 11 95927 50…" at bounding box center [195, 235] width 197 height 63
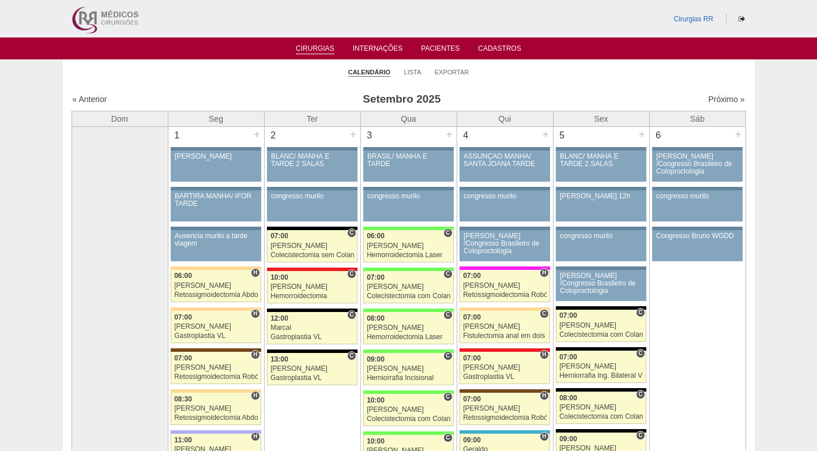
scroll to position [1787, 0]
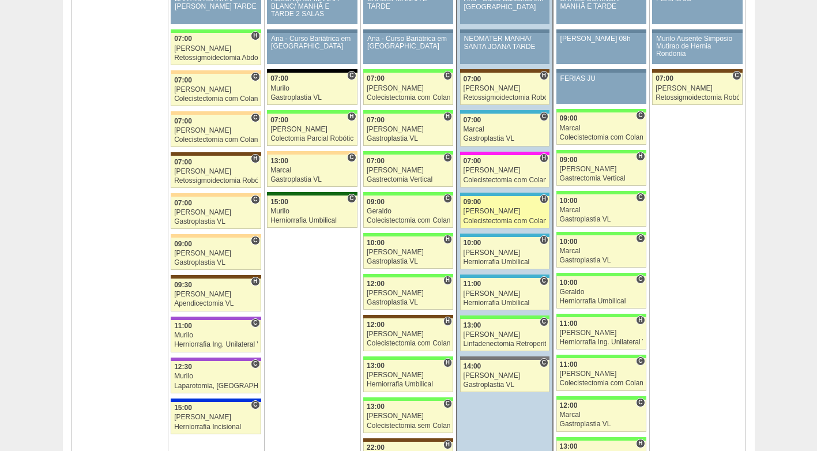
click at [500, 209] on div "[PERSON_NAME]" at bounding box center [504, 211] width 83 height 7
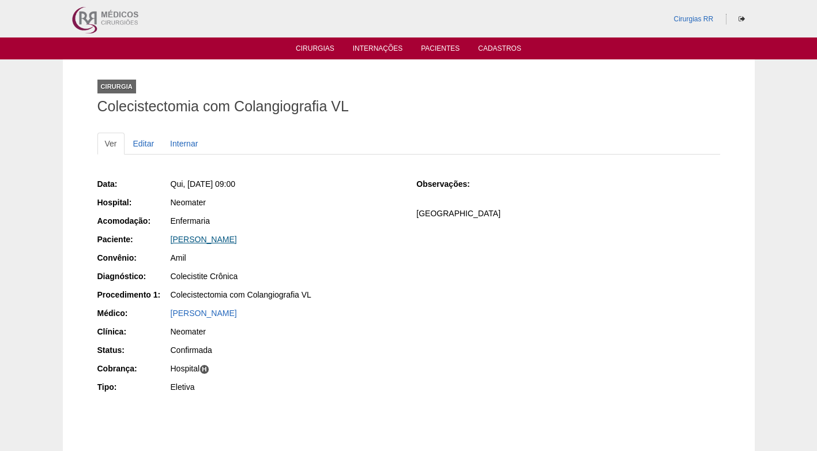
click at [220, 236] on link "[PERSON_NAME]" at bounding box center [204, 239] width 66 height 9
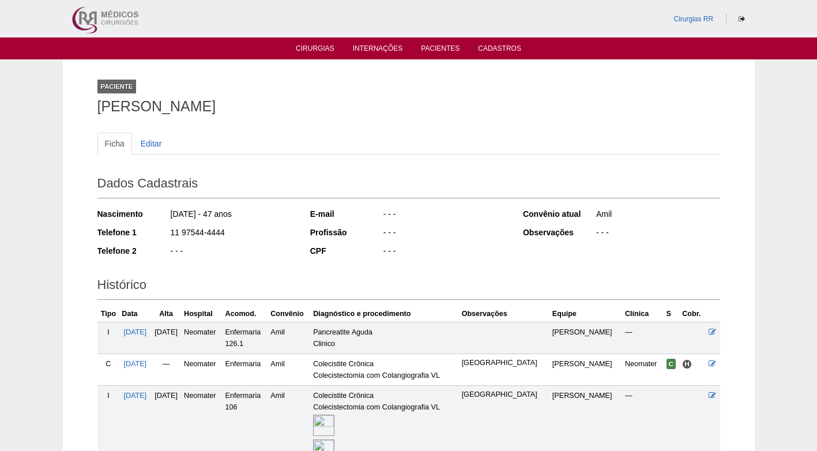
drag, startPoint x: 223, startPoint y: 231, endPoint x: 168, endPoint y: 232, distance: 55.3
click at [168, 232] on div "Telefone 1 11 97544-4444" at bounding box center [195, 234] width 197 height 14
copy div "11 97544-4444"
click at [281, 241] on div "Nascimento 13/01/1978 - 47 anos Telefone 1 11 97544-4444 Telefone 2 - - -" at bounding box center [195, 235] width 197 height 63
click at [350, 232] on div "Profissão" at bounding box center [346, 233] width 72 height 12
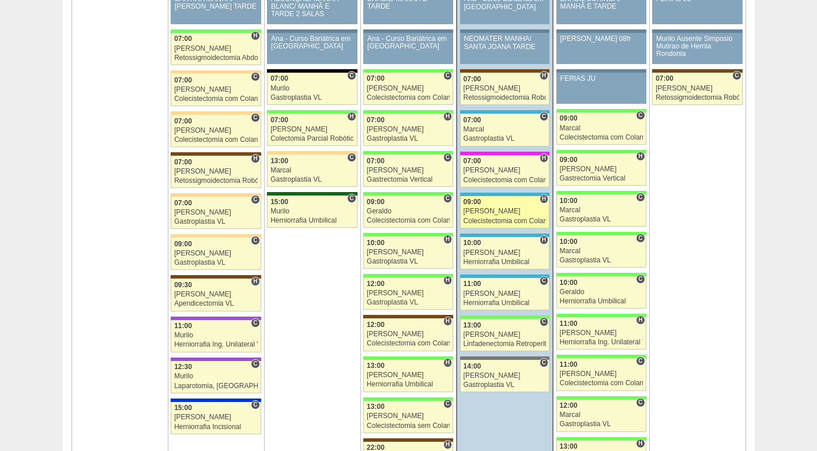
scroll to position [1787, 0]
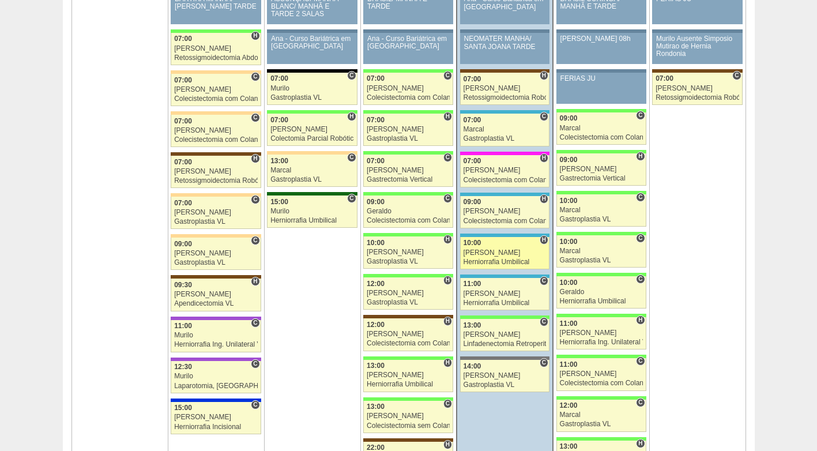
click at [497, 248] on link "88371 Ricardo Fernandes H 10:00 Ricardo Fernandes Herniorrafia Umbilical Hospit…" at bounding box center [504, 253] width 89 height 32
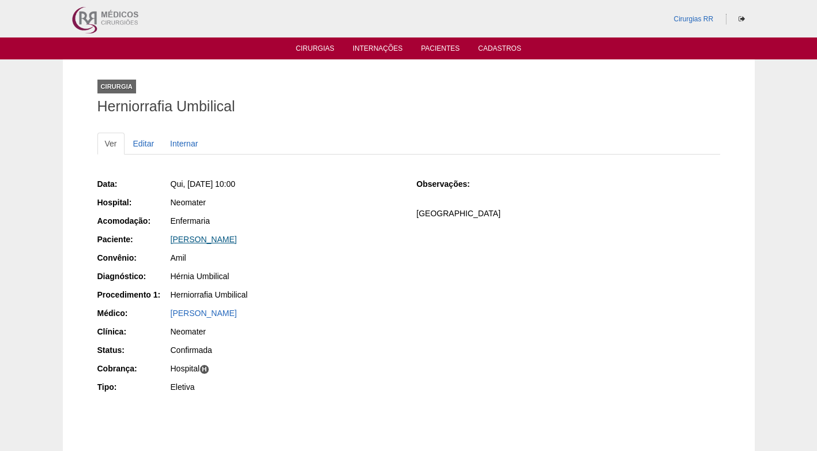
click at [227, 240] on link "[PERSON_NAME]" at bounding box center [204, 239] width 66 height 9
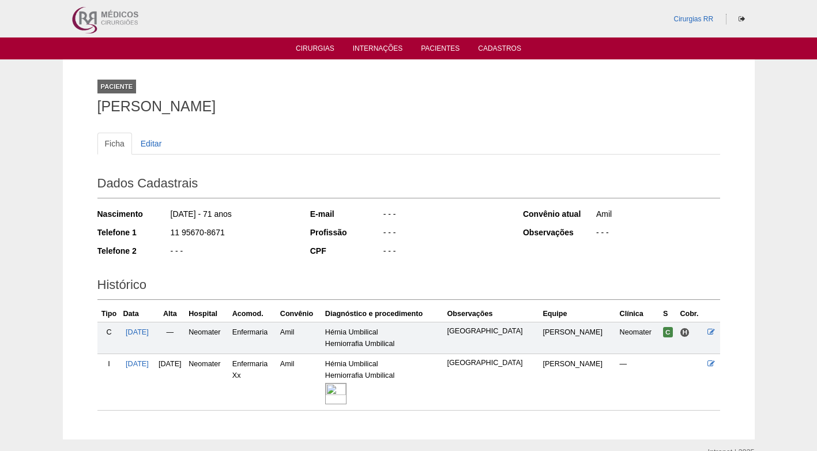
drag, startPoint x: 222, startPoint y: 232, endPoint x: 156, endPoint y: 232, distance: 66.3
click at [156, 232] on div "Telefone 1 11 95670-8671" at bounding box center [195, 234] width 197 height 14
copy div "11 95670-8671"
click at [243, 228] on div "11 95670-8671" at bounding box center [231, 234] width 125 height 14
click at [462, 243] on div "E-mail - - - Profissão - - - CPF - - -" at bounding box center [408, 233] width 197 height 59
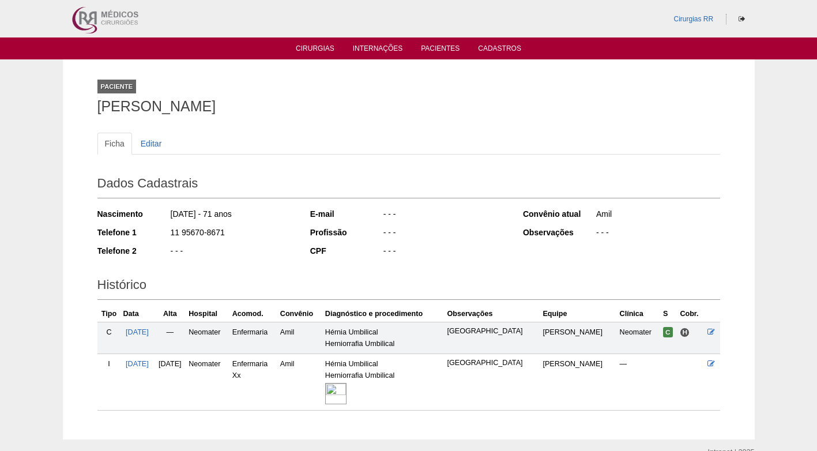
click at [291, 149] on ul "Ficha Editar" at bounding box center [408, 144] width 623 height 22
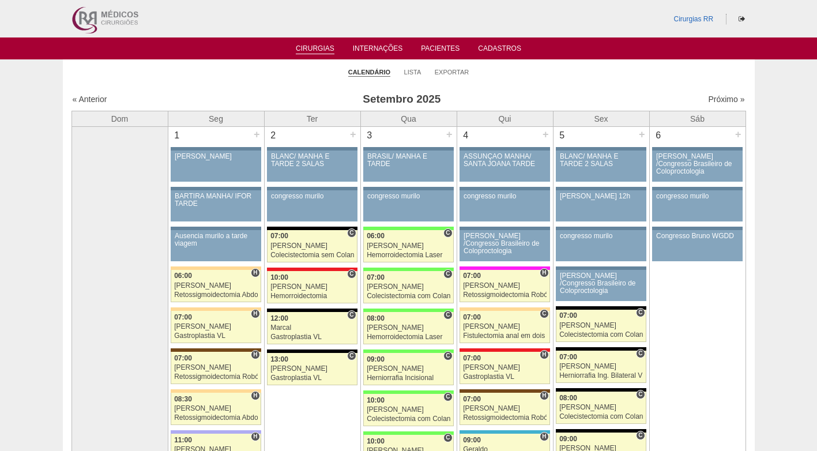
scroll to position [1787, 0]
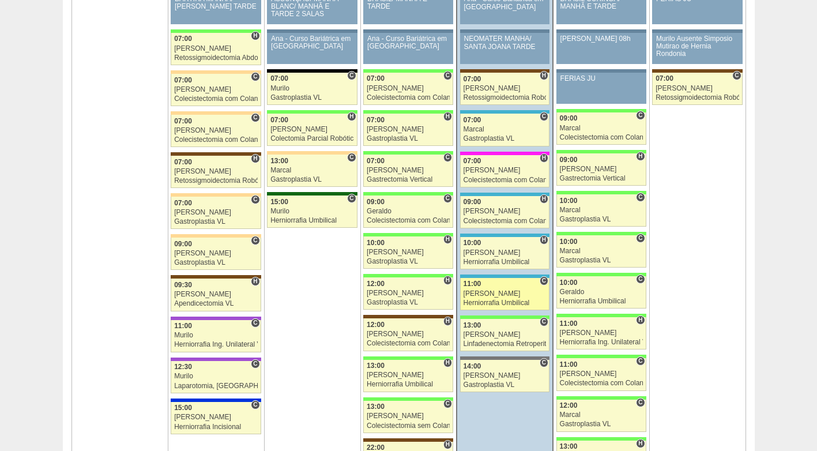
click at [499, 294] on div "[PERSON_NAME]" at bounding box center [504, 293] width 83 height 7
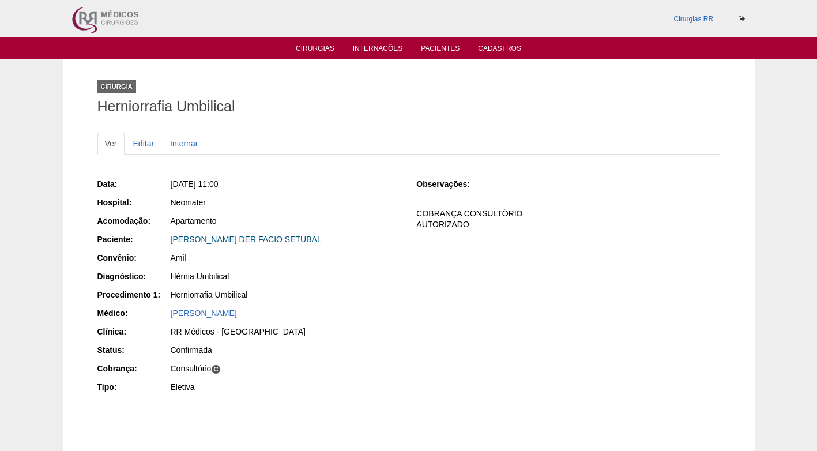
click at [219, 240] on link "[PERSON_NAME] DER FACIO SETUBAL" at bounding box center [246, 239] width 151 height 9
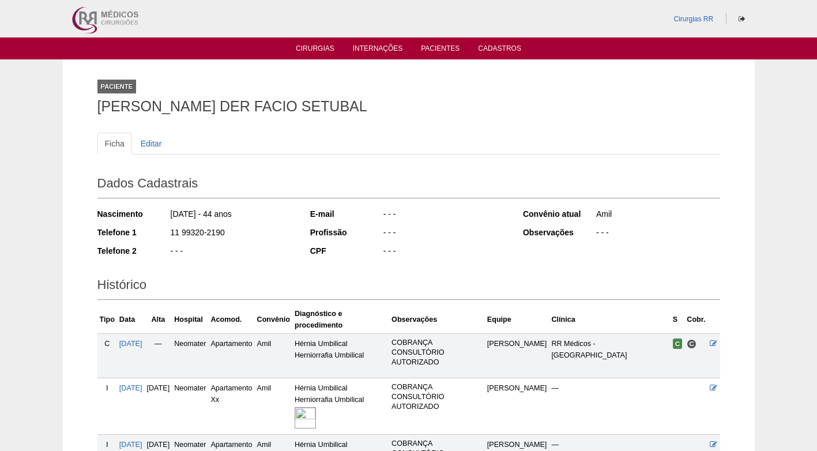
drag, startPoint x: 229, startPoint y: 234, endPoint x: 156, endPoint y: 233, distance: 73.2
click at [156, 233] on div "Telefone 1 11 99320-2190" at bounding box center [195, 234] width 197 height 14
copy div "11 99320-2190"
click at [243, 242] on div "Nascimento [DATE] - 44 anos Telefone 1 11 99320-2190 Telefone 2 - - -" at bounding box center [195, 235] width 197 height 63
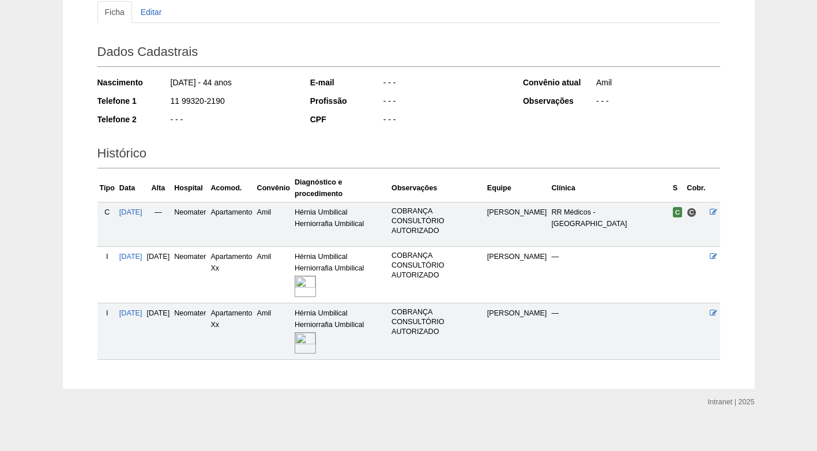
scroll to position [139, 0]
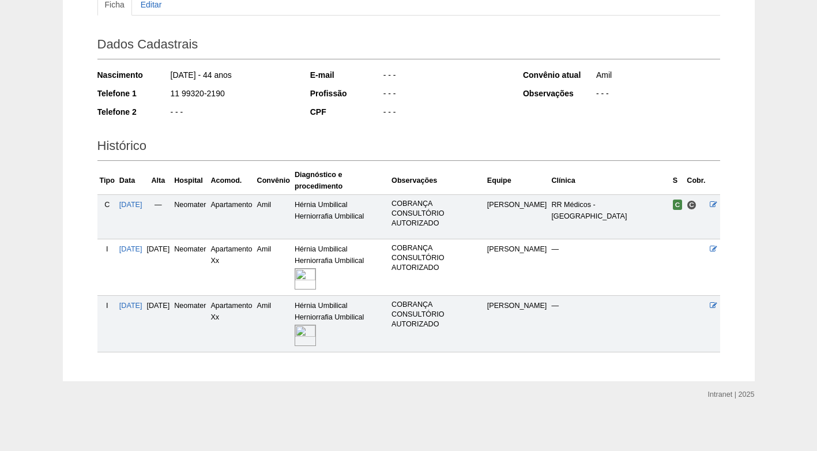
click at [357, 169] on th "Diagnóstico e procedimento" at bounding box center [340, 181] width 97 height 28
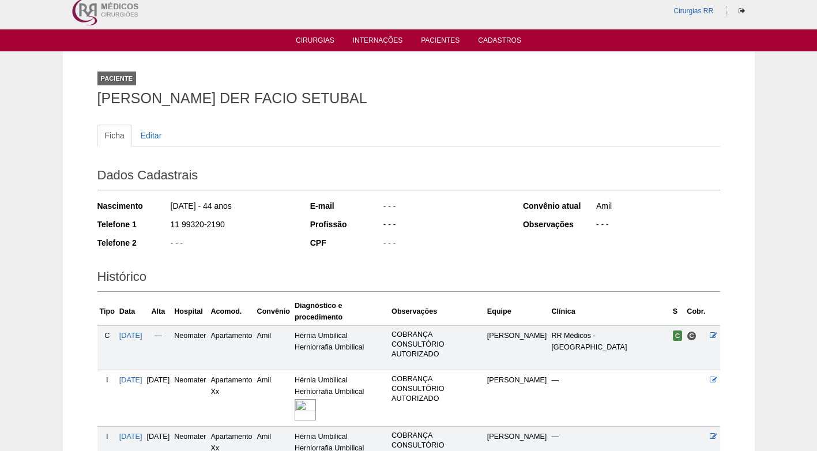
scroll to position [0, 0]
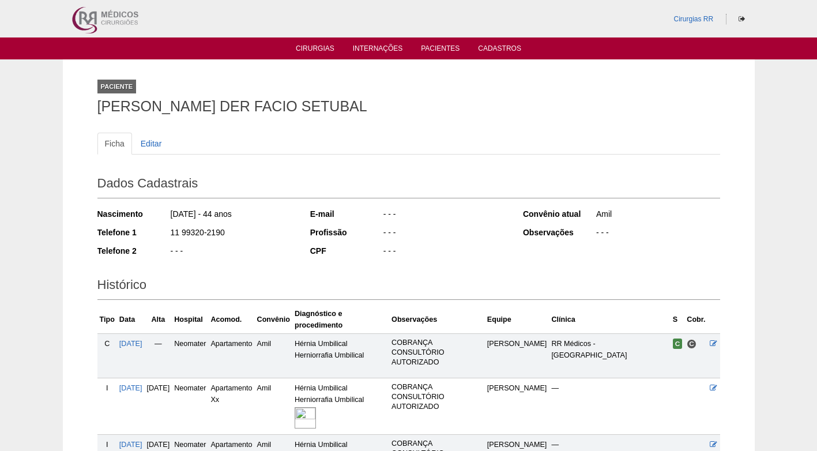
click at [368, 144] on ul "Ficha Editar" at bounding box center [408, 144] width 623 height 22
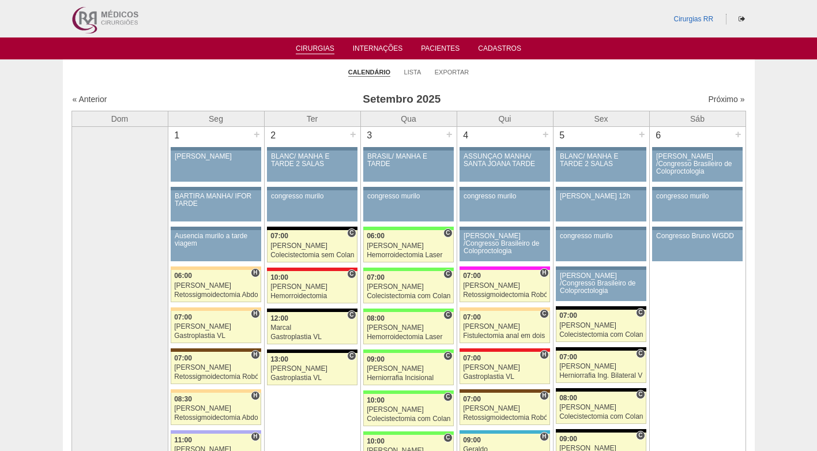
scroll to position [1787, 0]
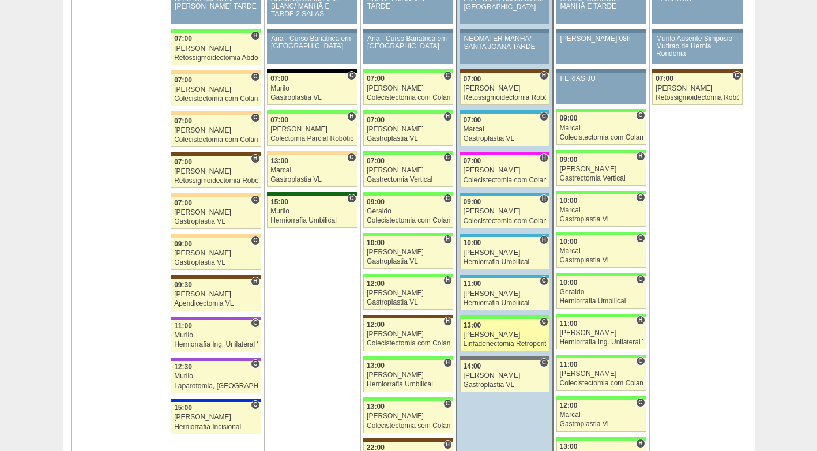
click at [493, 334] on div "Luiz Guilherme" at bounding box center [504, 334] width 83 height 7
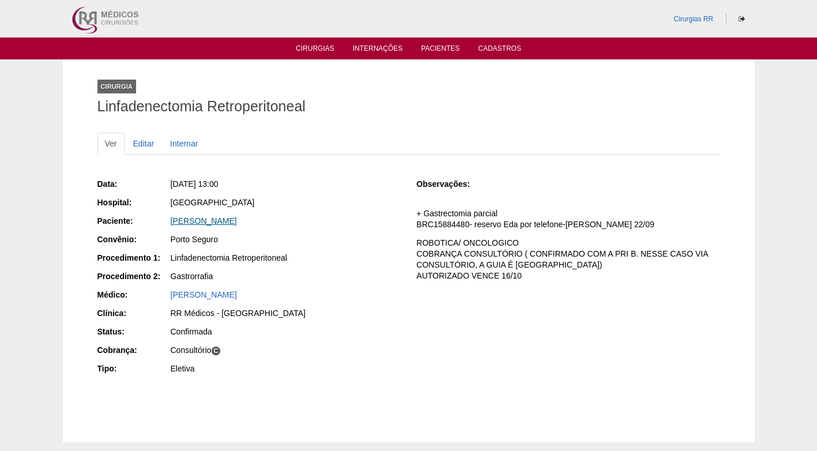
click at [211, 222] on link "LUIS CARLOS FORNEIRO" at bounding box center [204, 220] width 66 height 9
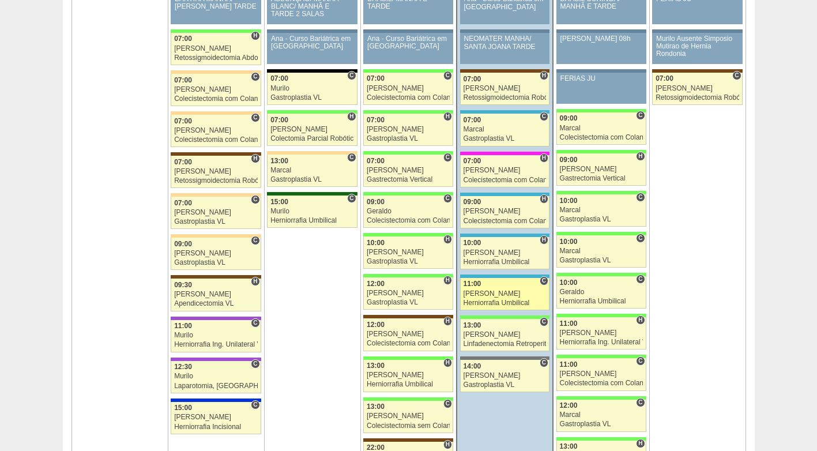
scroll to position [1787, 0]
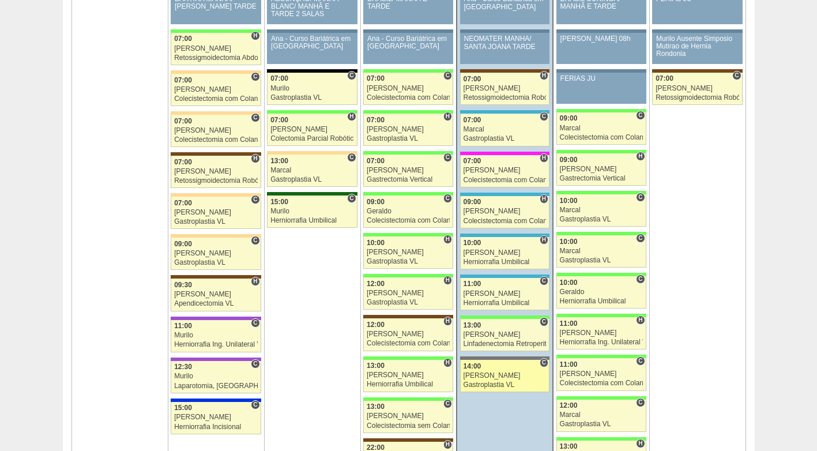
click at [488, 378] on div "[PERSON_NAME]" at bounding box center [504, 375] width 83 height 7
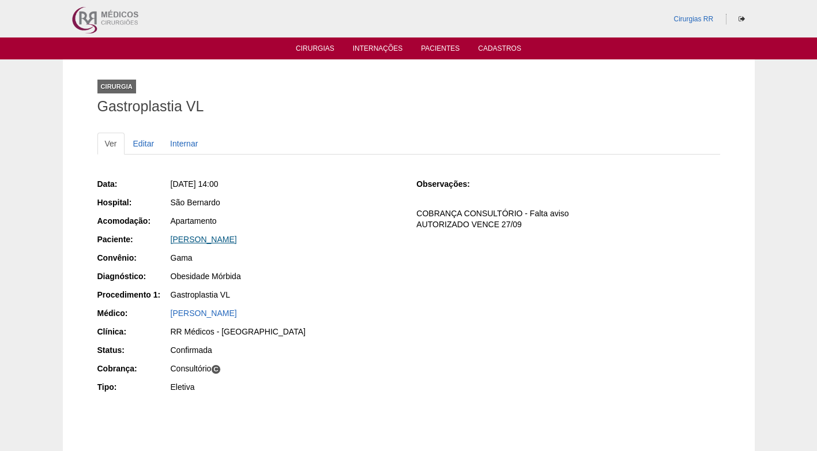
click at [237, 237] on link "[PERSON_NAME]" at bounding box center [204, 239] width 66 height 9
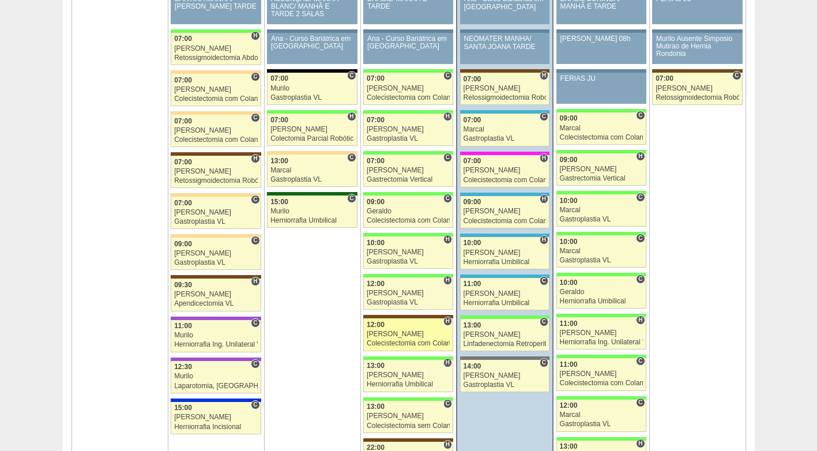
scroll to position [1844, 0]
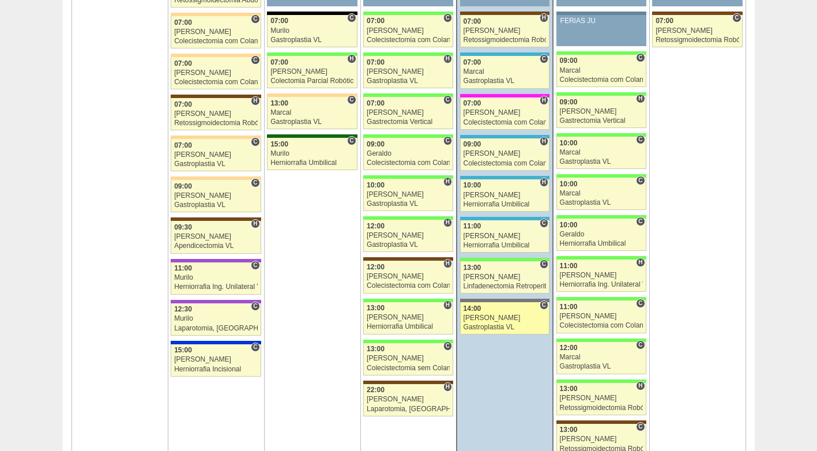
click at [490, 309] on div "14:00" at bounding box center [504, 308] width 83 height 7
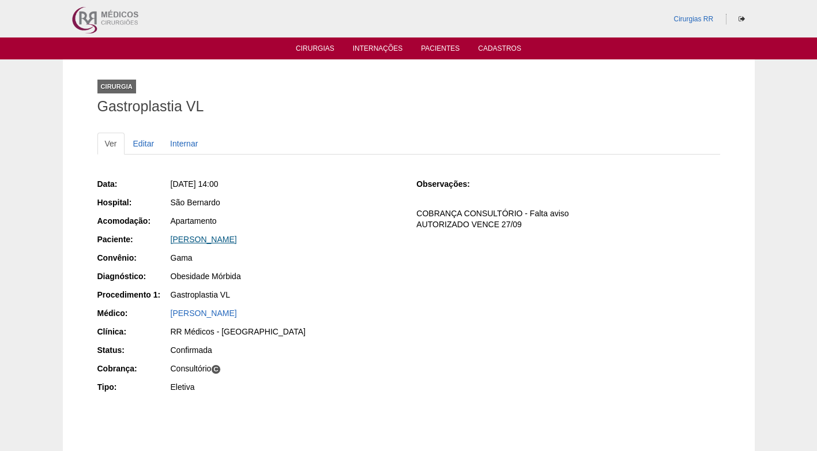
click at [237, 239] on link "MARIA EDUARDA DA SILVA NASCIMENTO" at bounding box center [204, 239] width 66 height 9
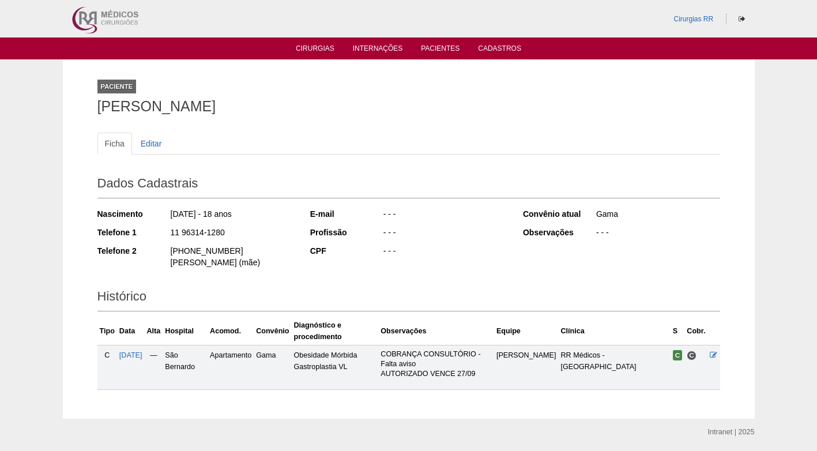
drag, startPoint x: 232, startPoint y: 232, endPoint x: 138, endPoint y: 237, distance: 94.6
click at [138, 237] on div "Telefone 1 11 96314-1280" at bounding box center [195, 234] width 197 height 14
copy div "11 96314-1280"
click at [260, 232] on div "11 96314-1280" at bounding box center [231, 234] width 125 height 14
click at [465, 123] on div "Ficha Editar Dados Cadastrais Nascimento 16/09/2007 - 18 anos Telefone 1 11 963…" at bounding box center [408, 255] width 623 height 269
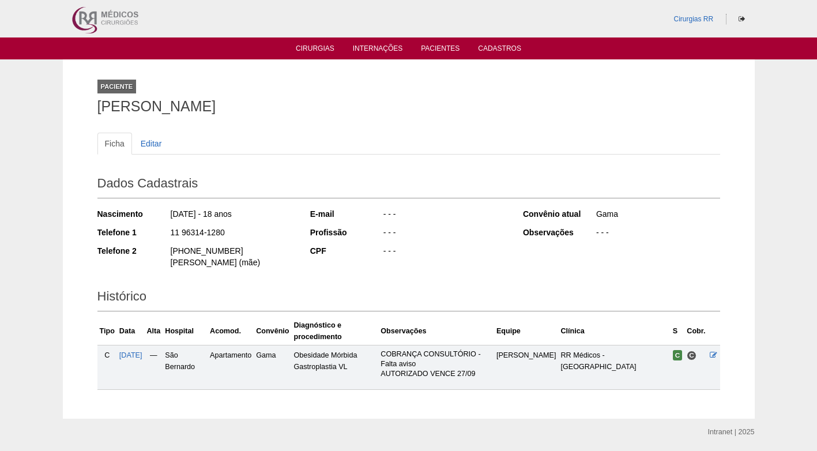
click at [338, 133] on ul "Ficha Editar" at bounding box center [408, 144] width 623 height 22
click at [329, 131] on div "Ficha Editar Dados Cadastrais Nascimento 16/09/2007 - 18 anos Telefone 1 11 963…" at bounding box center [408, 255] width 623 height 269
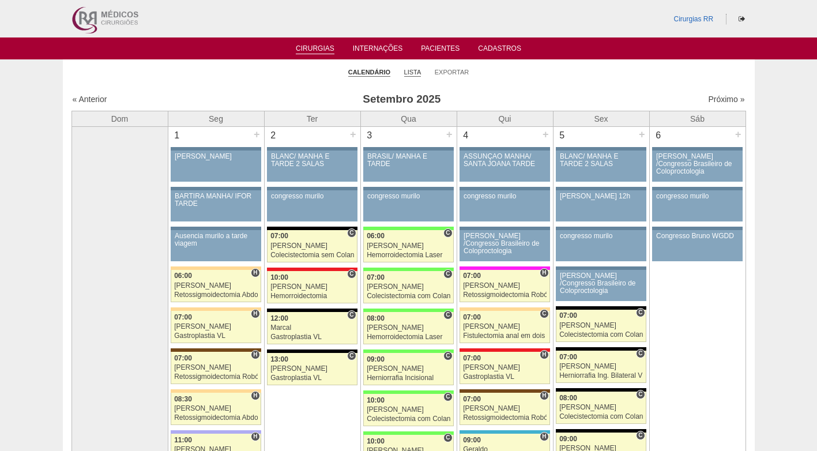
click at [417, 68] on link "Lista" at bounding box center [412, 72] width 17 height 9
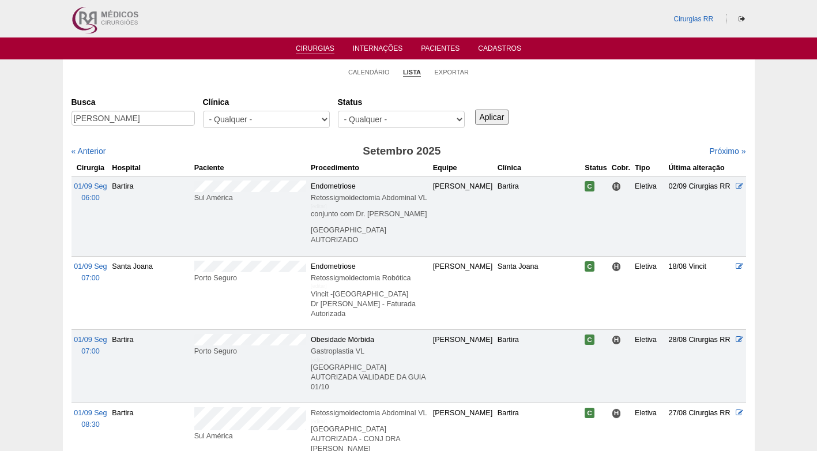
type input "[PERSON_NAME]"
click at [481, 117] on input "Aplicar" at bounding box center [492, 117] width 34 height 15
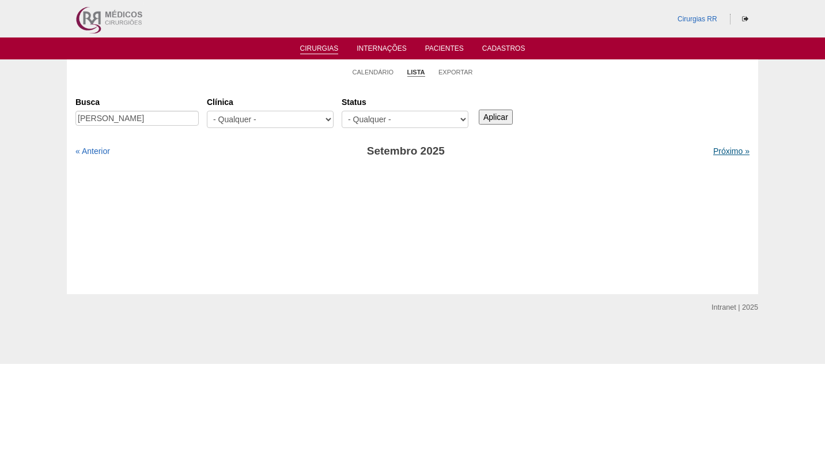
click at [722, 154] on link "Próximo »" at bounding box center [732, 150] width 36 height 9
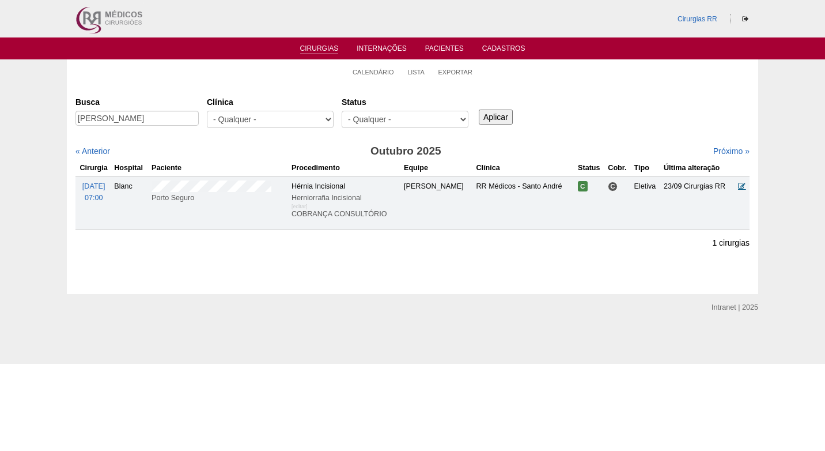
click at [741, 184] on icon at bounding box center [741, 185] width 7 height 7
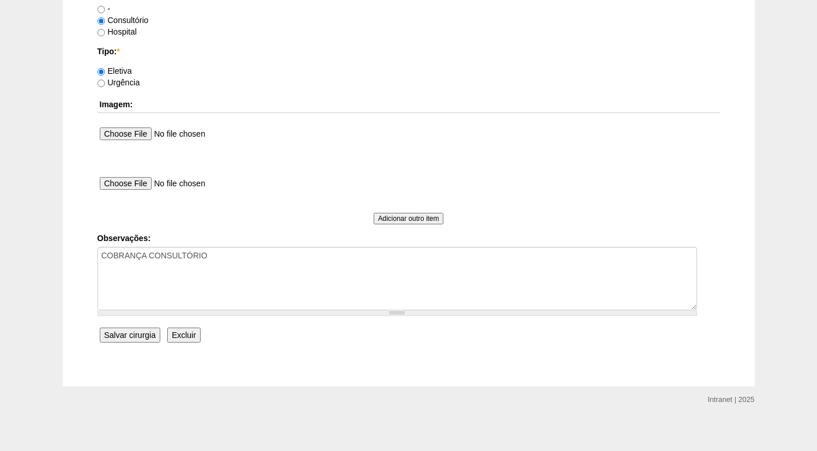
scroll to position [1035, 0]
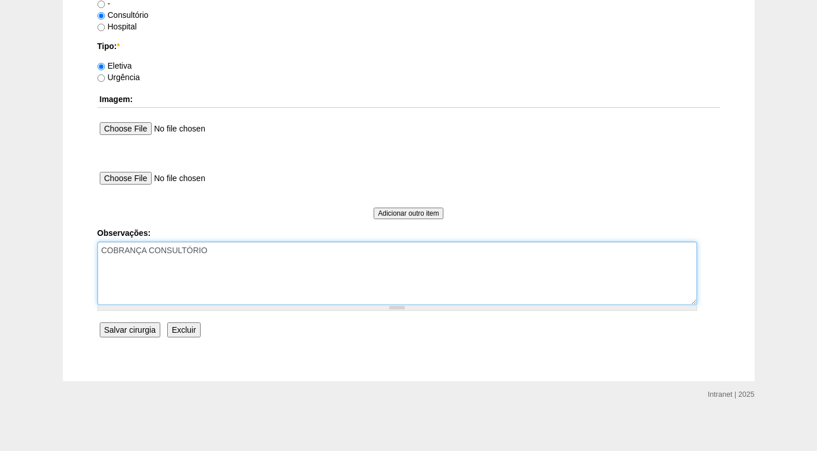
click at [258, 250] on textarea "COBRANÇA CONSULTÓRIO" at bounding box center [396, 273] width 599 height 63
type textarea "COBRANÇA CONSULTÓRIO AUTORIZADA"
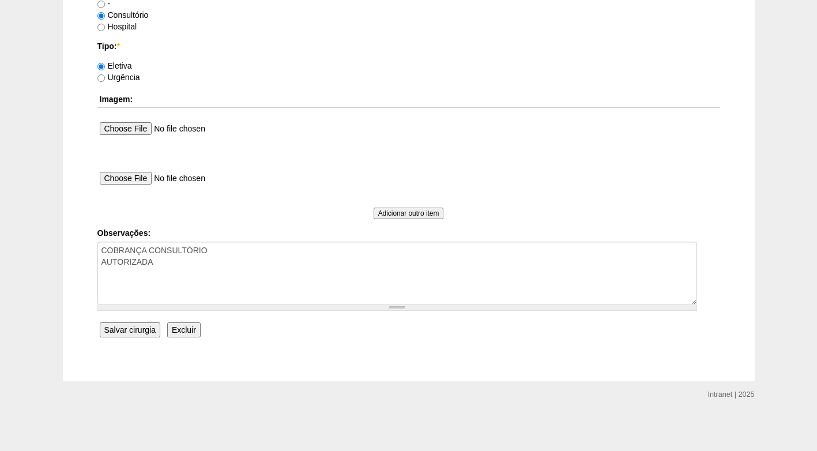
click at [141, 334] on input "Salvar cirurgia" at bounding box center [130, 329] width 61 height 15
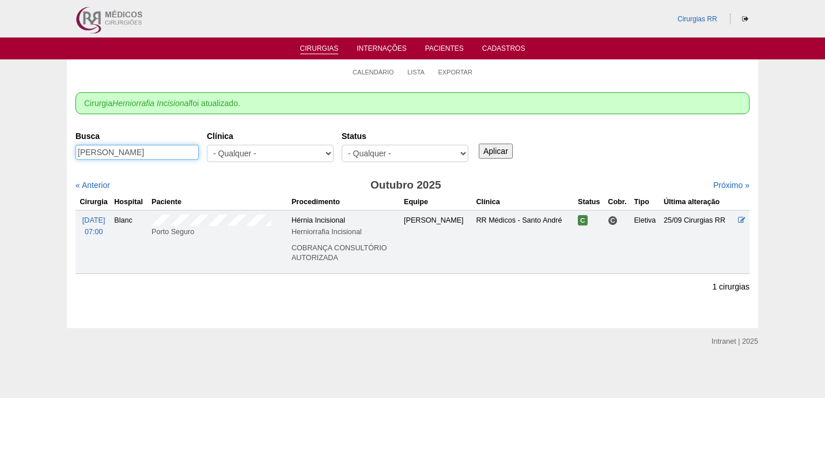
drag, startPoint x: 171, startPoint y: 152, endPoint x: 70, endPoint y: 158, distance: 101.6
click at [70, 158] on div "Cirurgia Herniorrafia Incisional foi atualizado. Cirurgias [GEOGRAPHIC_DATA] [P…" at bounding box center [413, 206] width 692 height 244
paste input "Valquiria [PERSON_NAME]"
type input "Valquiria [PERSON_NAME]"
click at [497, 149] on input "Aplicar" at bounding box center [496, 151] width 34 height 15
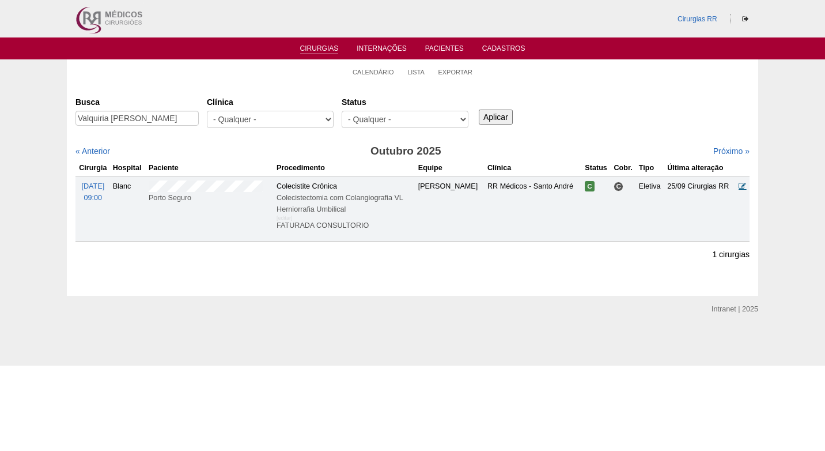
click at [742, 186] on icon at bounding box center [742, 185] width 7 height 7
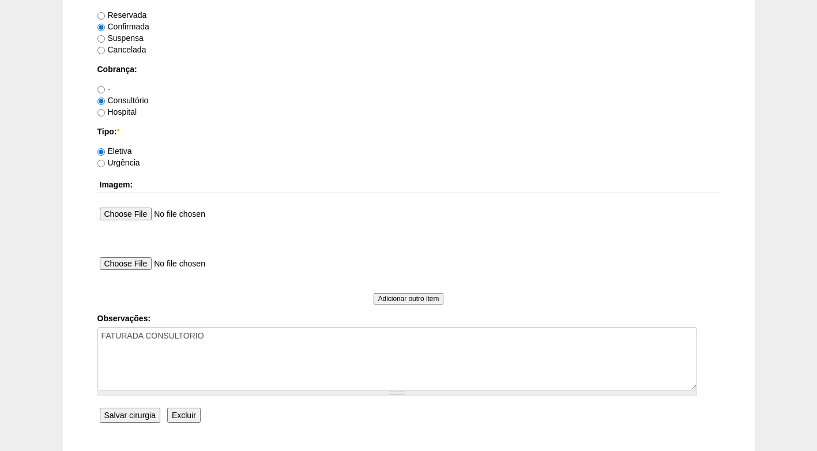
scroll to position [980, 0]
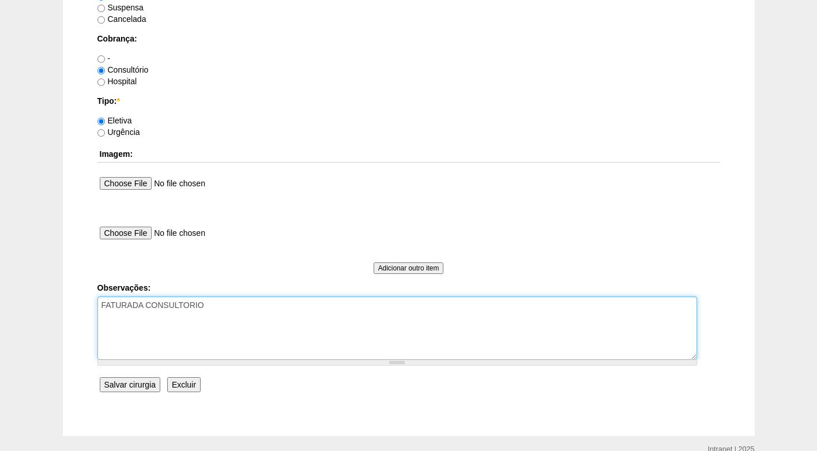
click at [222, 305] on textarea "FATURADA CONSULTORIO" at bounding box center [396, 327] width 599 height 63
type textarea "FATURADA CONSULTORIO AUTORIZADO"
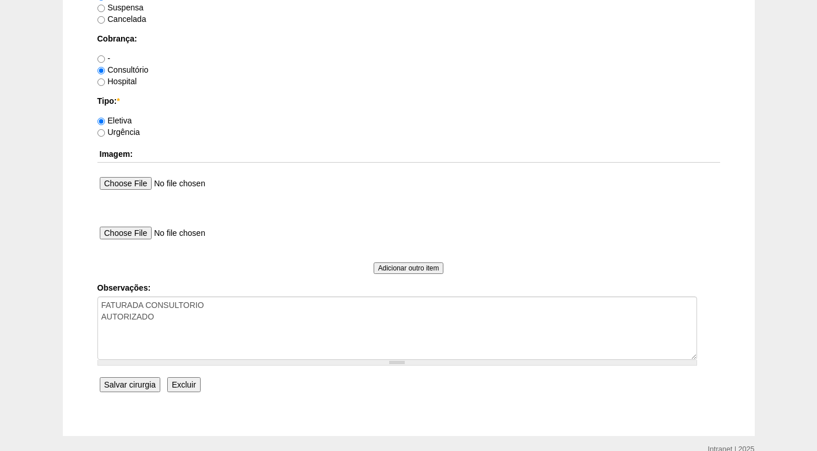
click at [145, 380] on input "Salvar cirurgia" at bounding box center [130, 384] width 61 height 15
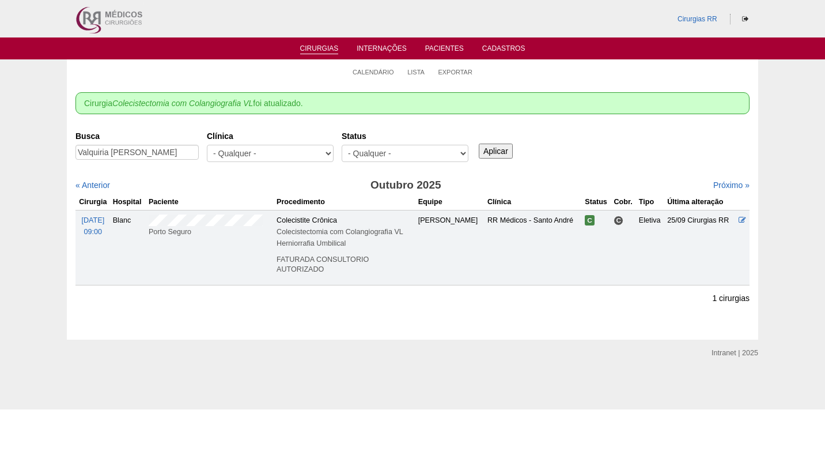
click at [346, 71] on ul "Calendário Lista Exportar" at bounding box center [413, 71] width 692 height 24
click at [368, 69] on link "Calendário" at bounding box center [374, 72] width 42 height 9
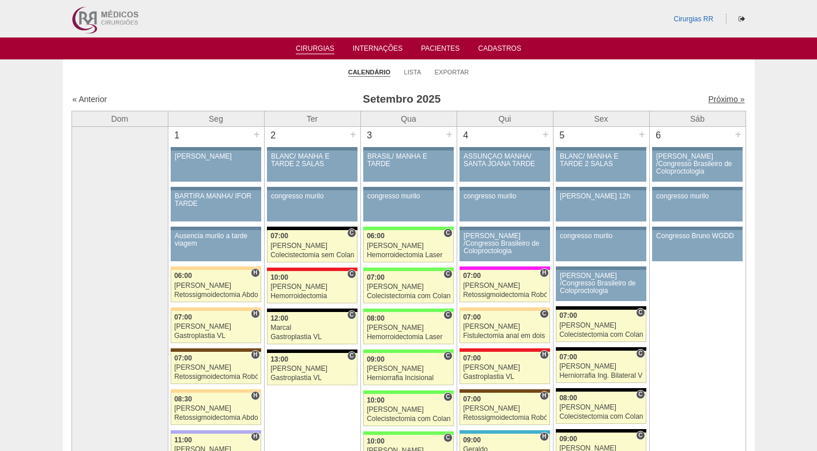
click at [712, 99] on link "Próximo »" at bounding box center [726, 99] width 36 height 9
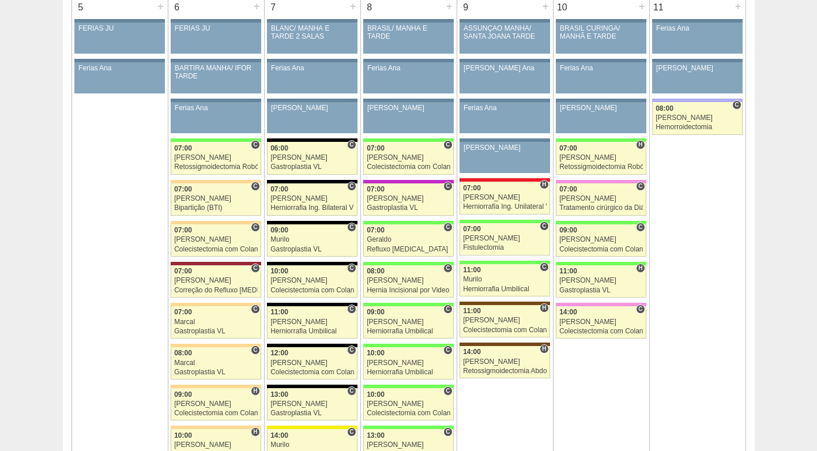
scroll to position [576, 0]
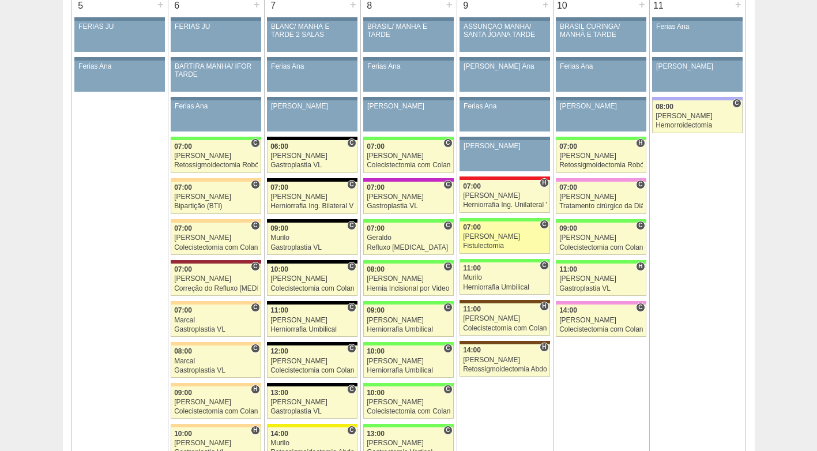
click at [481, 240] on div "[PERSON_NAME]" at bounding box center [505, 236] width 84 height 7
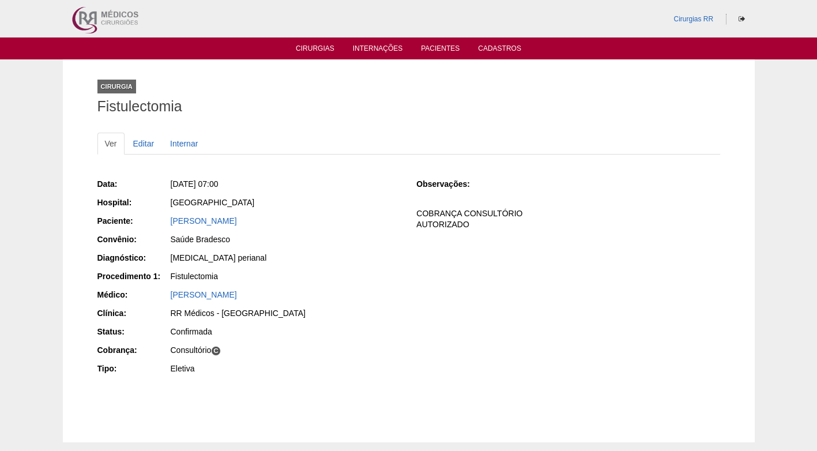
drag, startPoint x: 242, startPoint y: 218, endPoint x: 160, endPoint y: 218, distance: 81.9
click at [160, 218] on div "Paciente: Odair Garofalo" at bounding box center [248, 222] width 303 height 14
copy div "Paciente: [PERSON_NAME]"
click at [338, 224] on div "[PERSON_NAME]" at bounding box center [286, 221] width 230 height 12
click at [494, 261] on div "Data: [DATE] 07:00 Hospital: [GEOGRAPHIC_DATA] Paciente: Odair Garofalo Convêni…" at bounding box center [408, 277] width 623 height 207
